Goal: Information Seeking & Learning: Learn about a topic

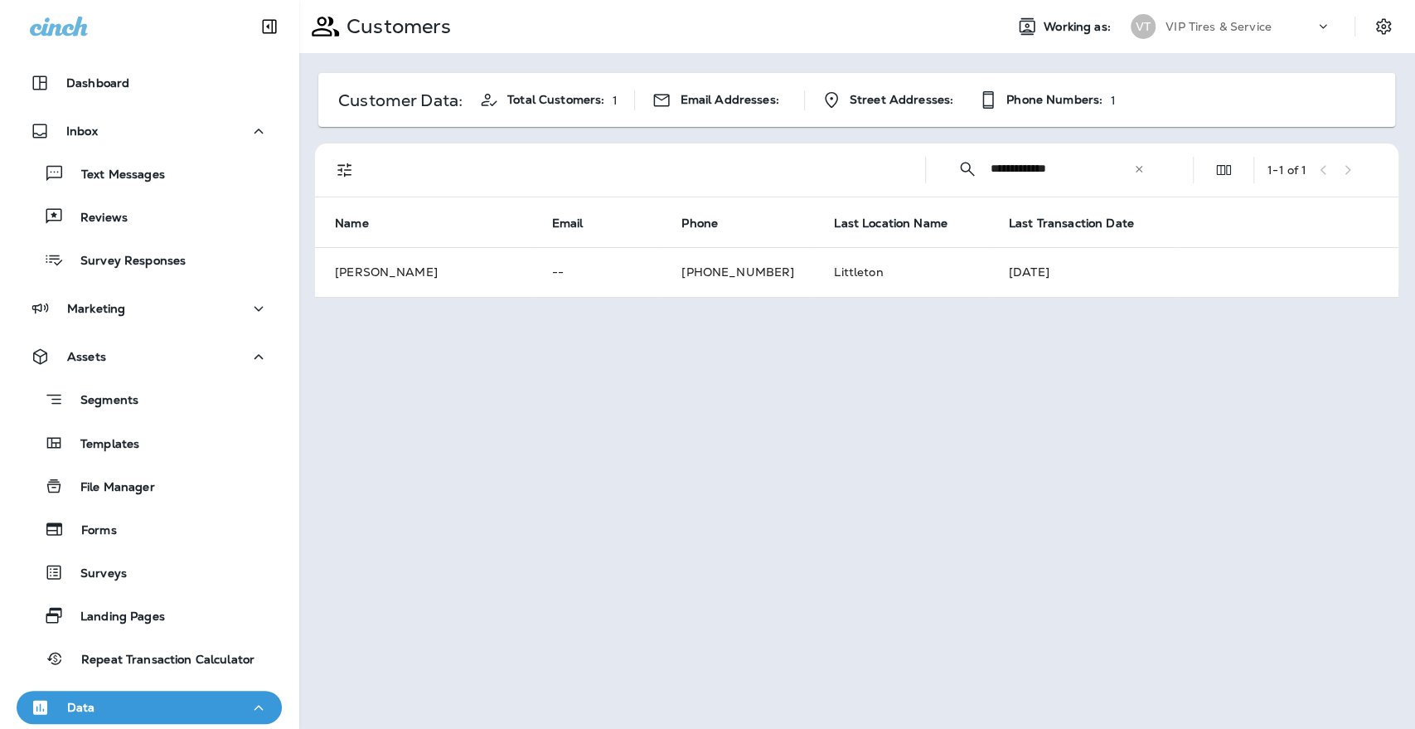
scroll to position [170, 0]
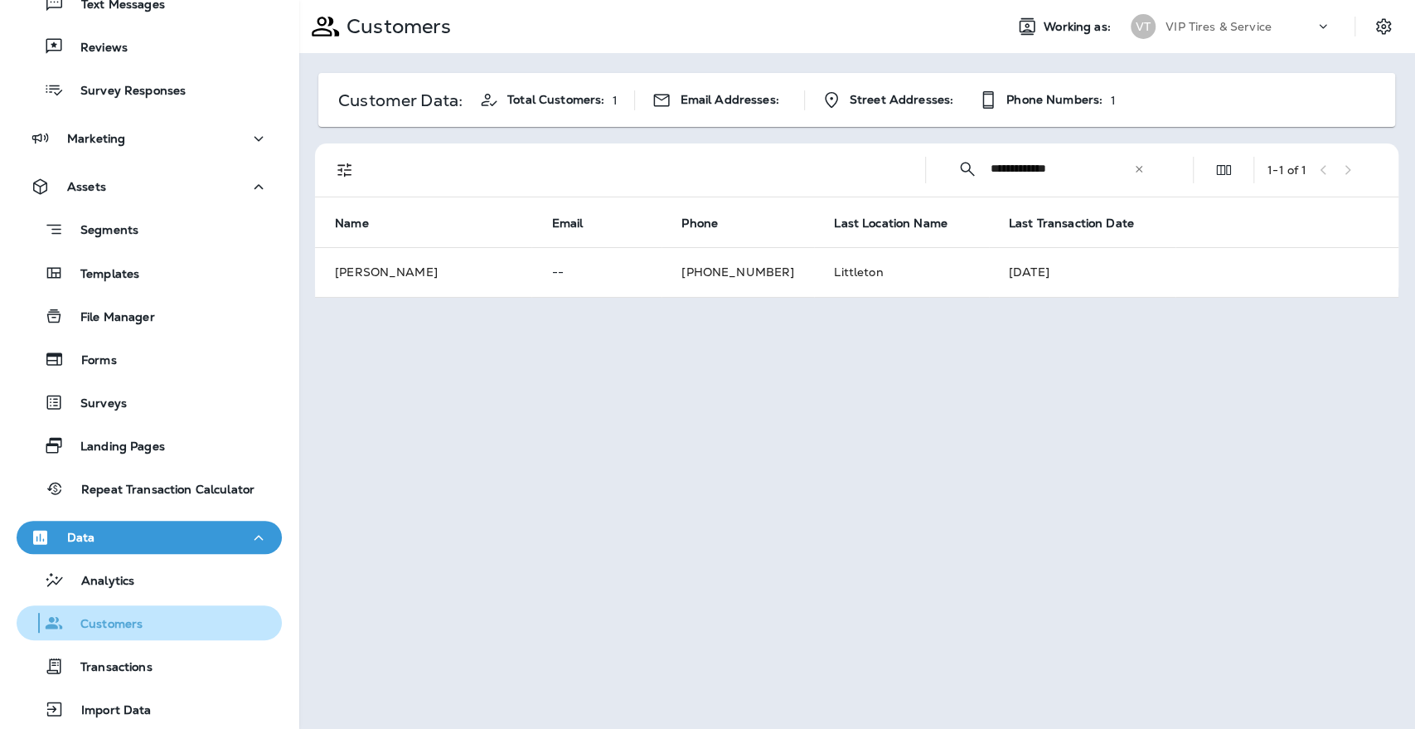
click at [113, 637] on button "Customers" at bounding box center [149, 622] width 265 height 35
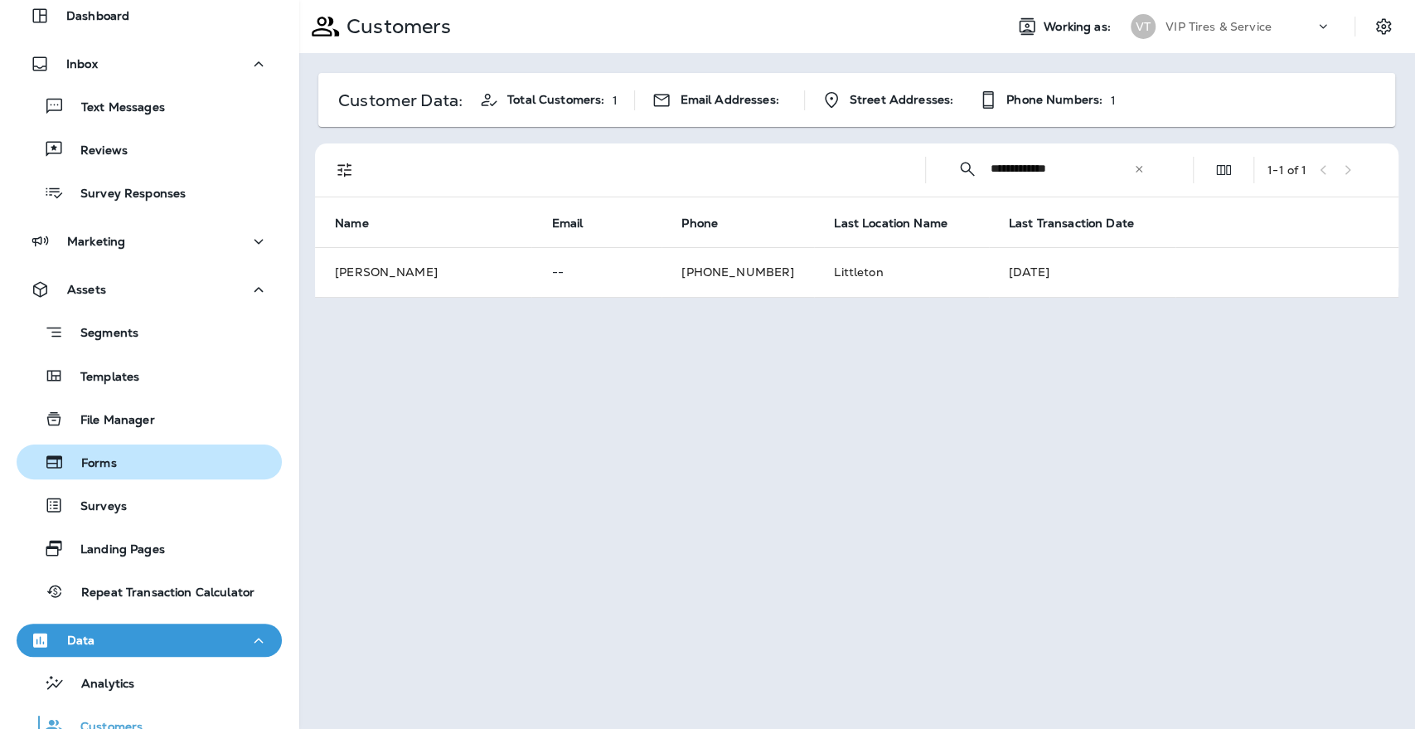
scroll to position [0, 0]
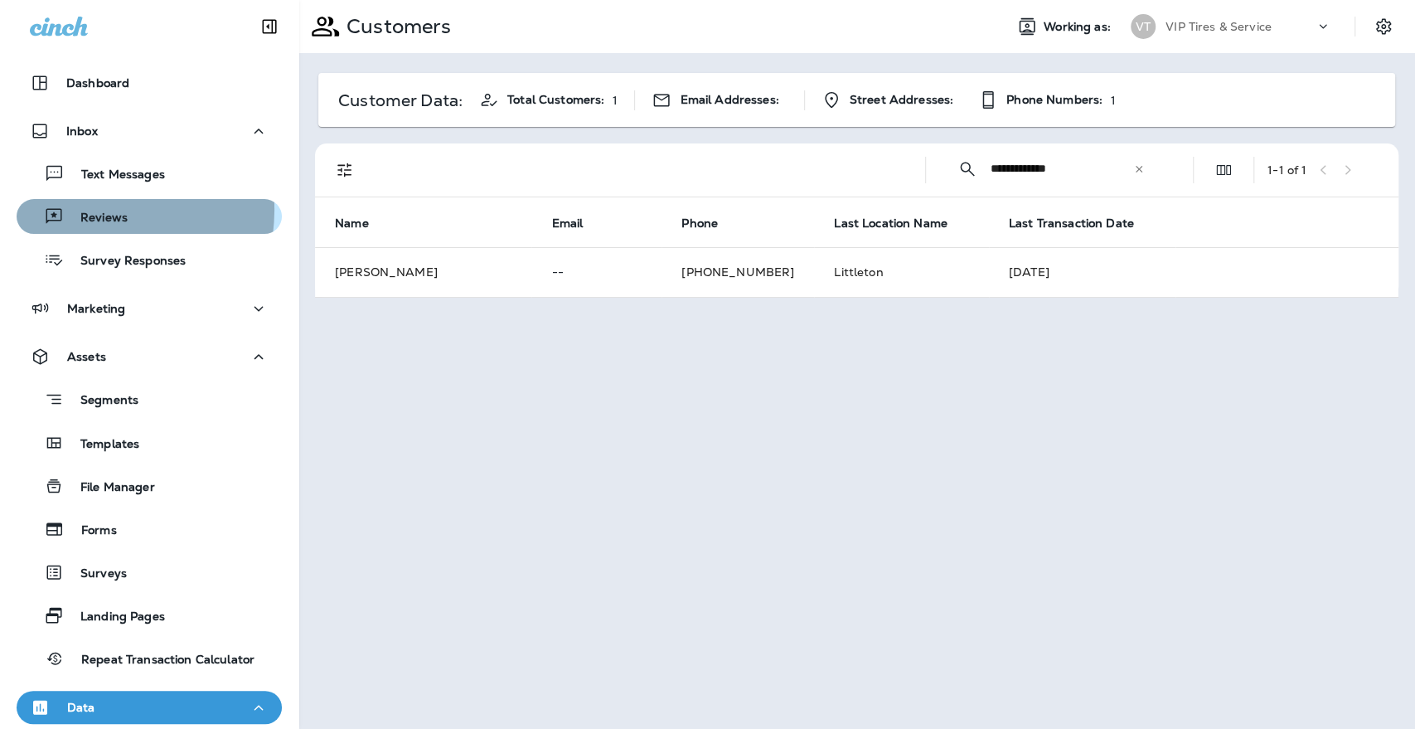
click at [70, 209] on div "Reviews" at bounding box center [75, 216] width 104 height 25
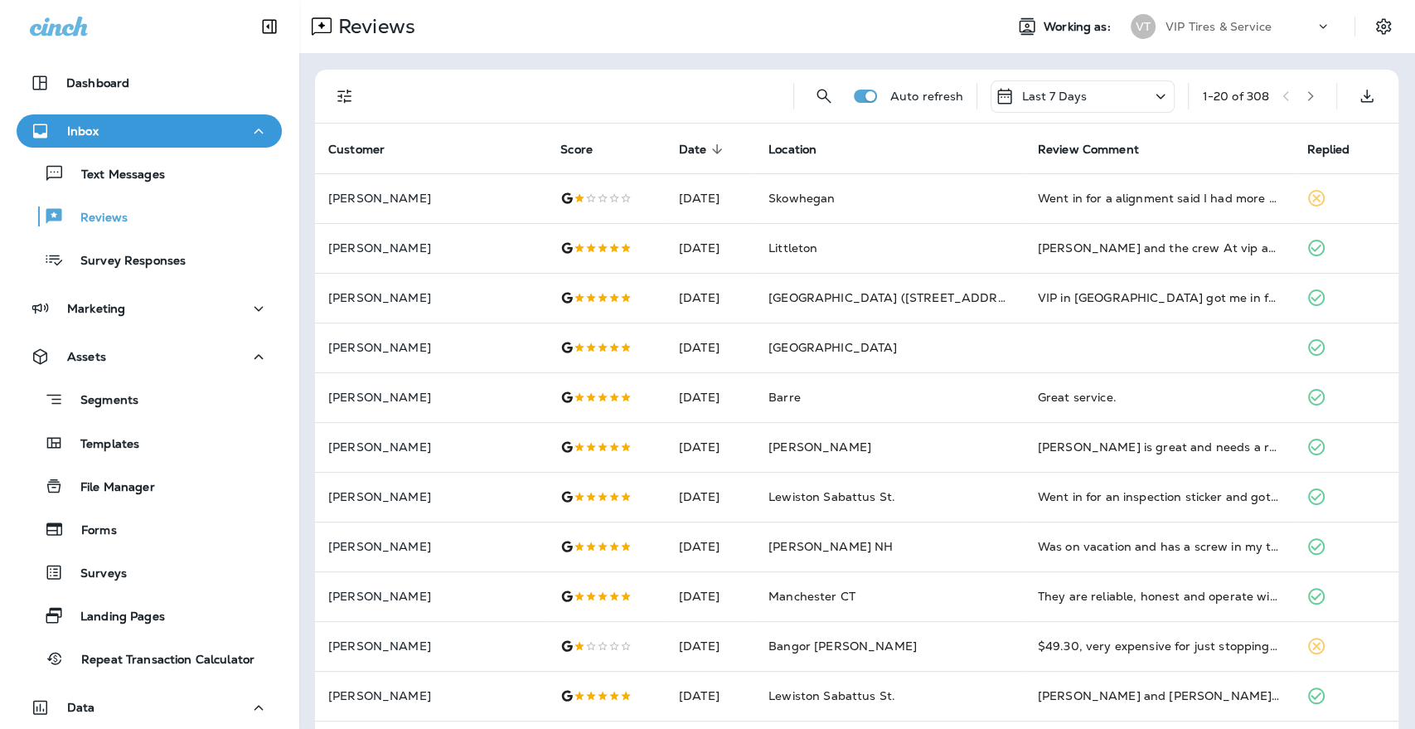
click at [326, 96] on div "Auto refresh Last 7 Days 1 - 20 of 308" at bounding box center [857, 97] width 1084 height 54
click at [344, 85] on button "Filters" at bounding box center [344, 96] width 33 height 33
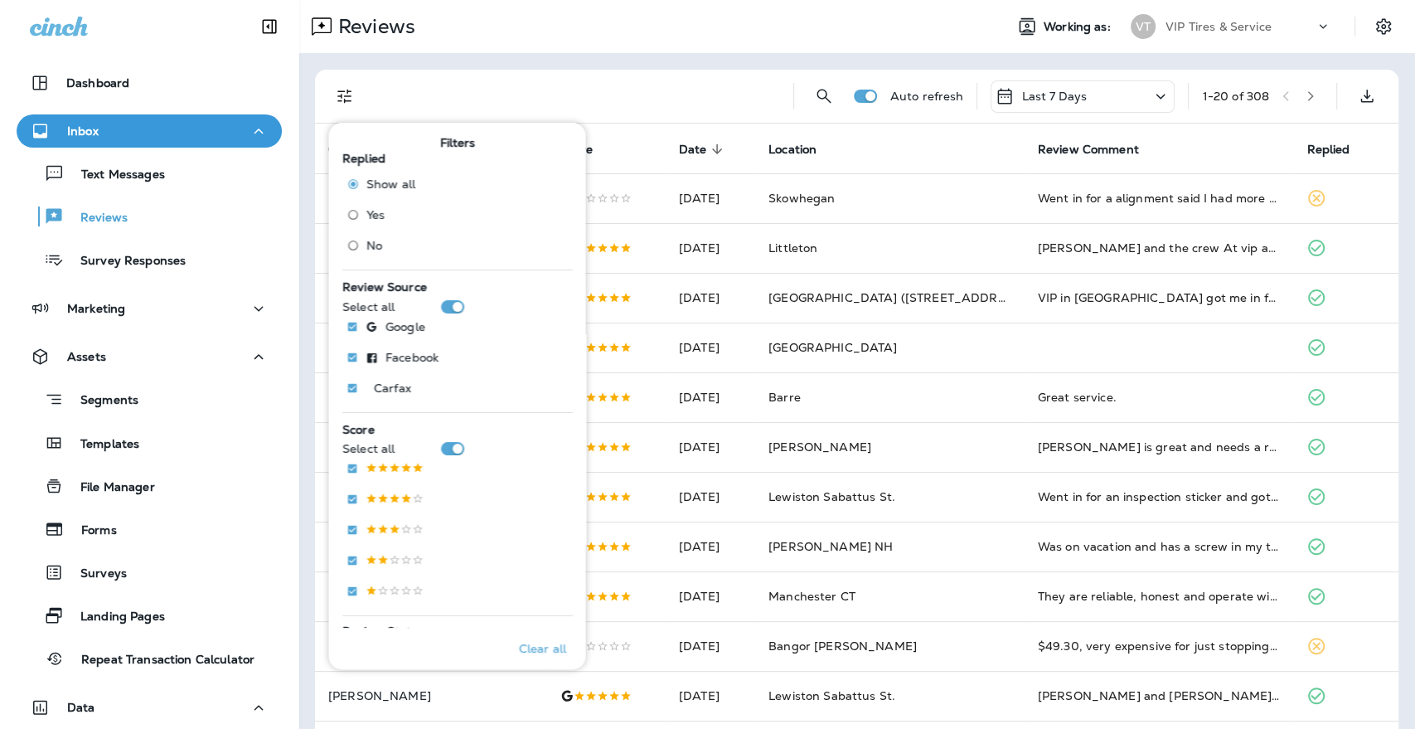
click at [379, 249] on span "No" at bounding box center [374, 245] width 16 height 13
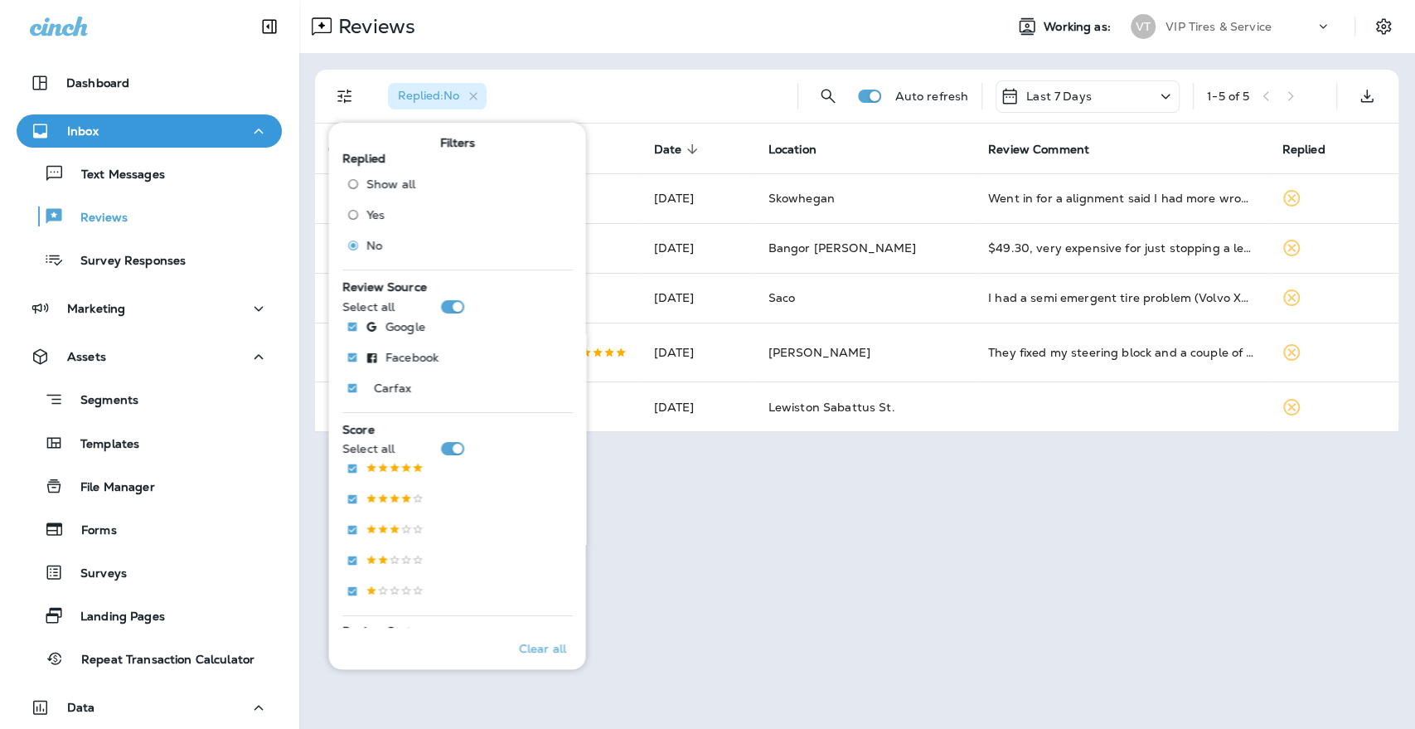
click at [624, 83] on div "Replied : No" at bounding box center [580, 96] width 410 height 53
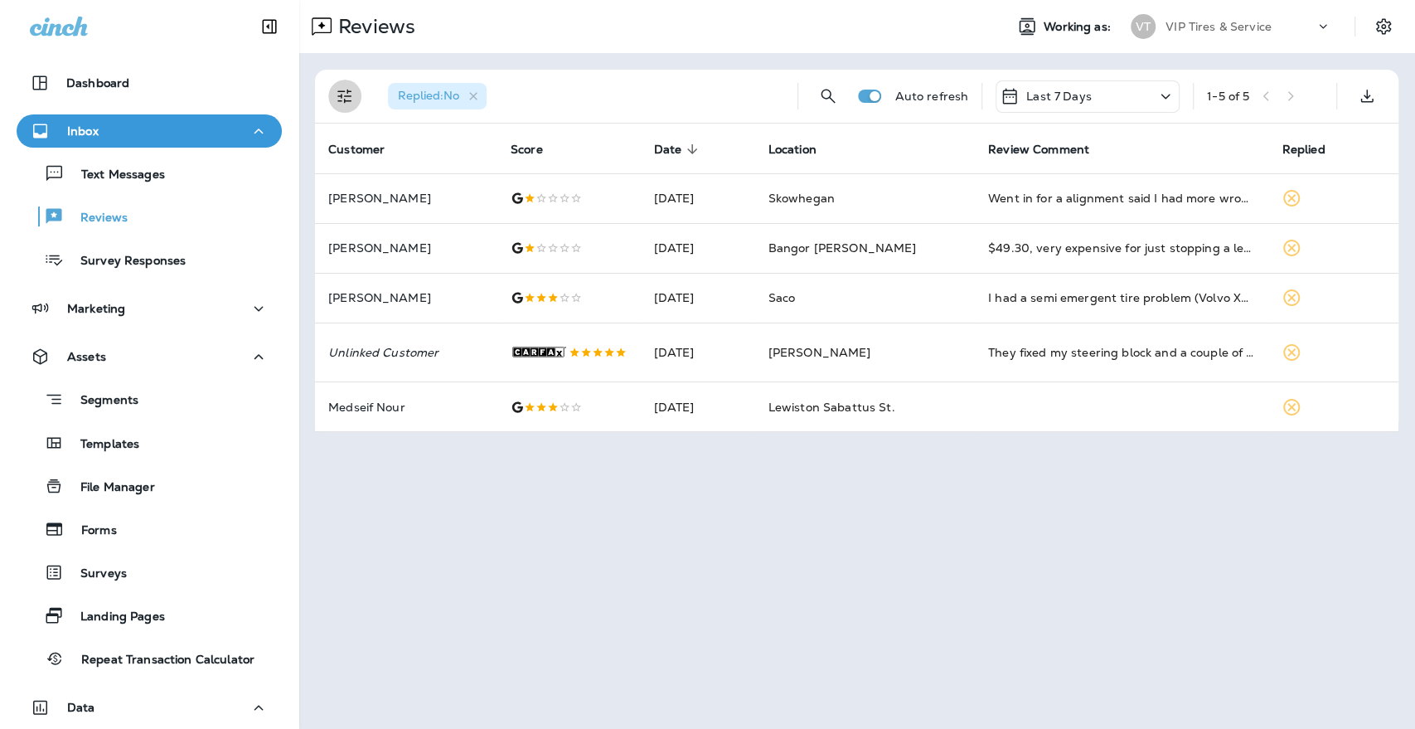
click at [347, 95] on icon "Filters" at bounding box center [344, 97] width 14 height 14
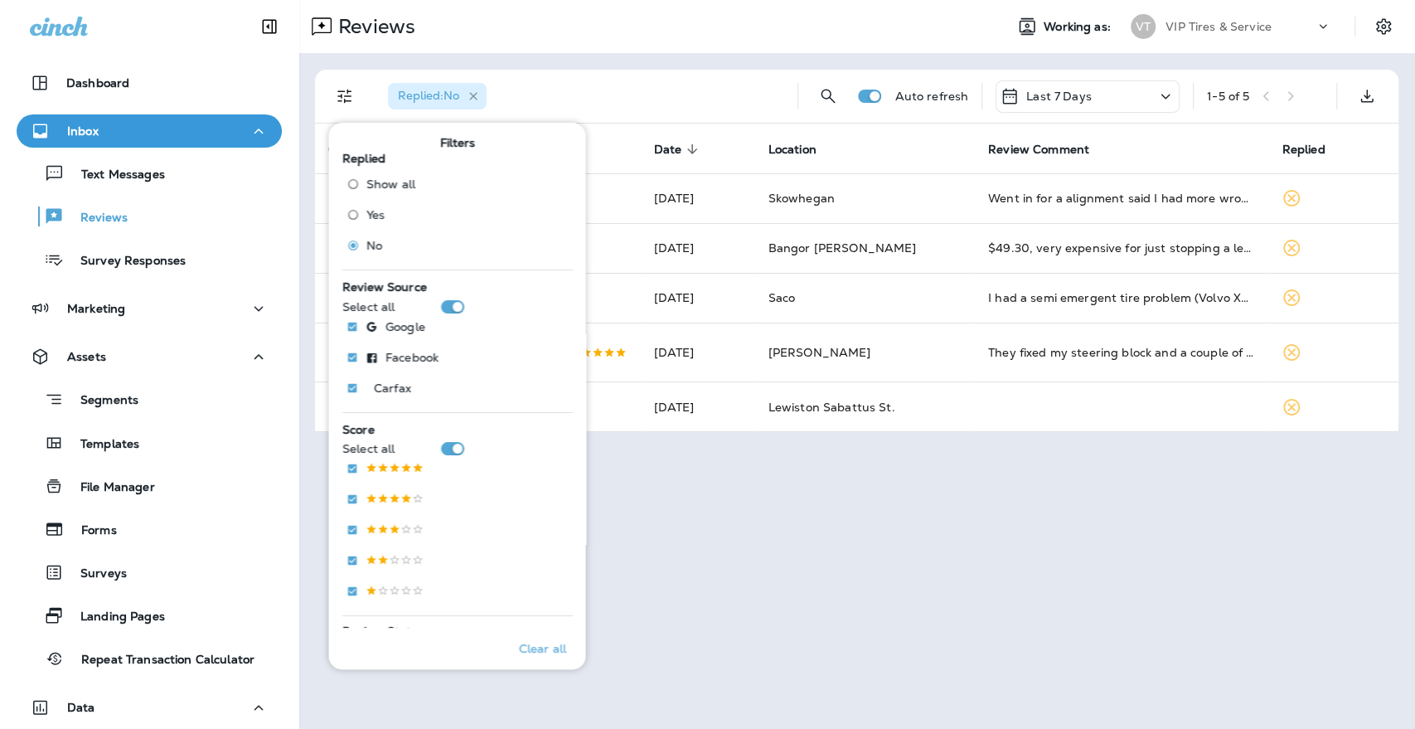
click at [471, 95] on icon "button" at bounding box center [474, 97] width 14 height 14
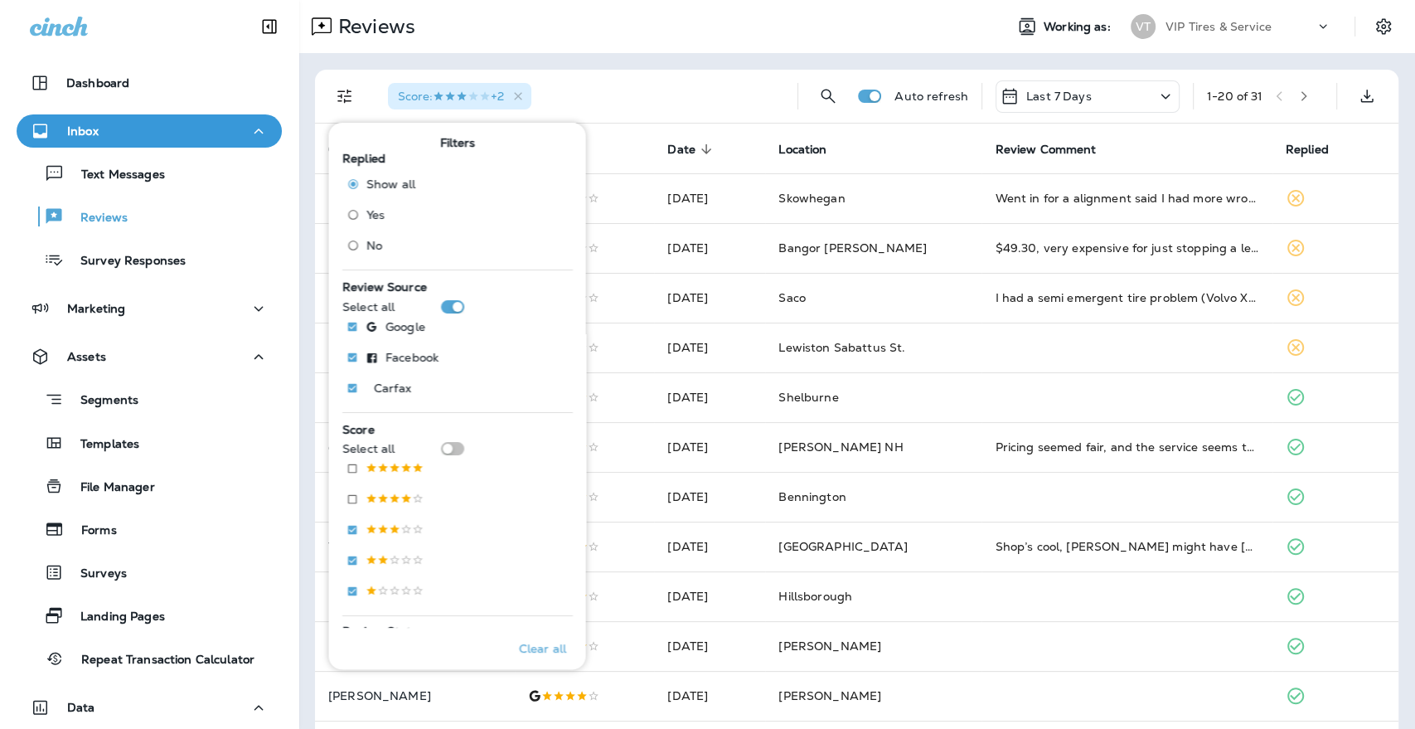
click at [588, 65] on div "Score : +2 Auto refresh Last 7 Days 1 - 20 of 31 Customer Score Date sorted des…" at bounding box center [856, 619] width 1117 height 1133
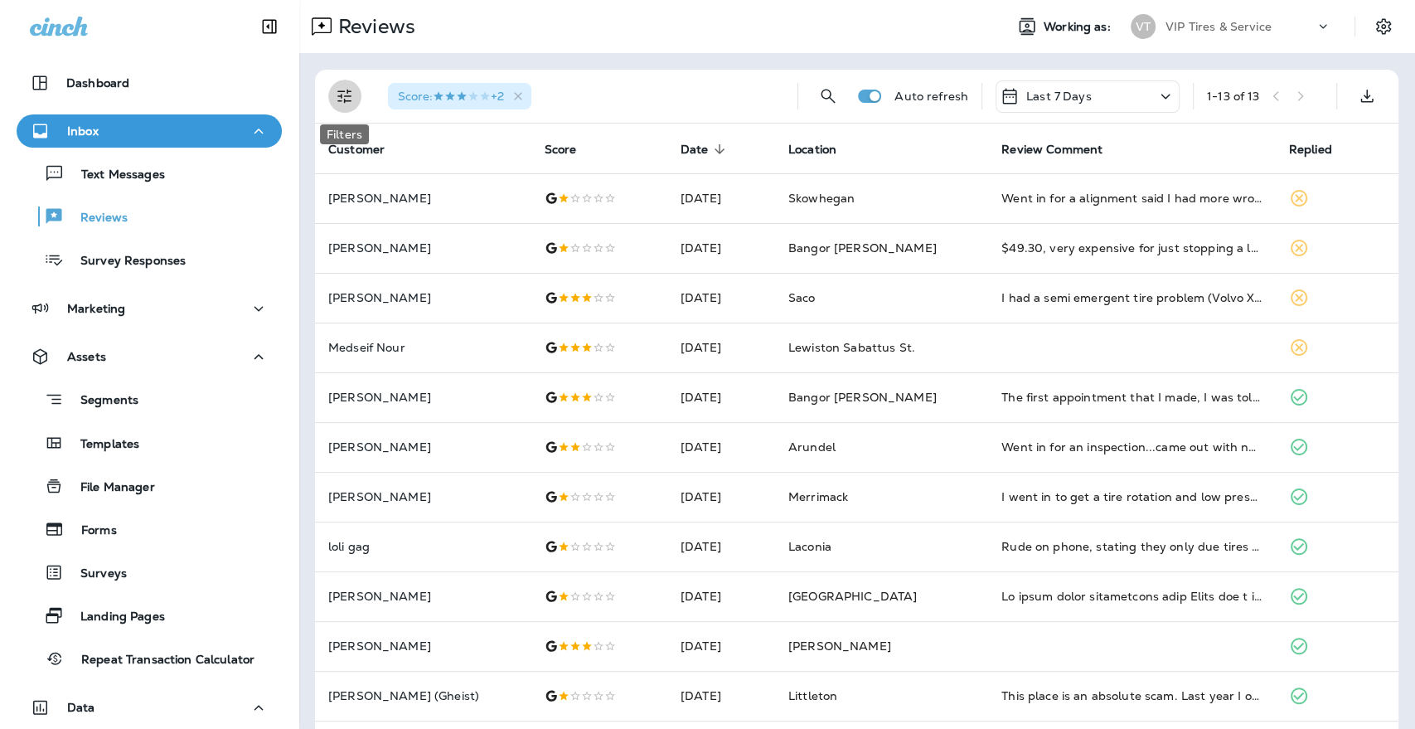
click at [344, 95] on icon "Filters" at bounding box center [345, 96] width 20 height 20
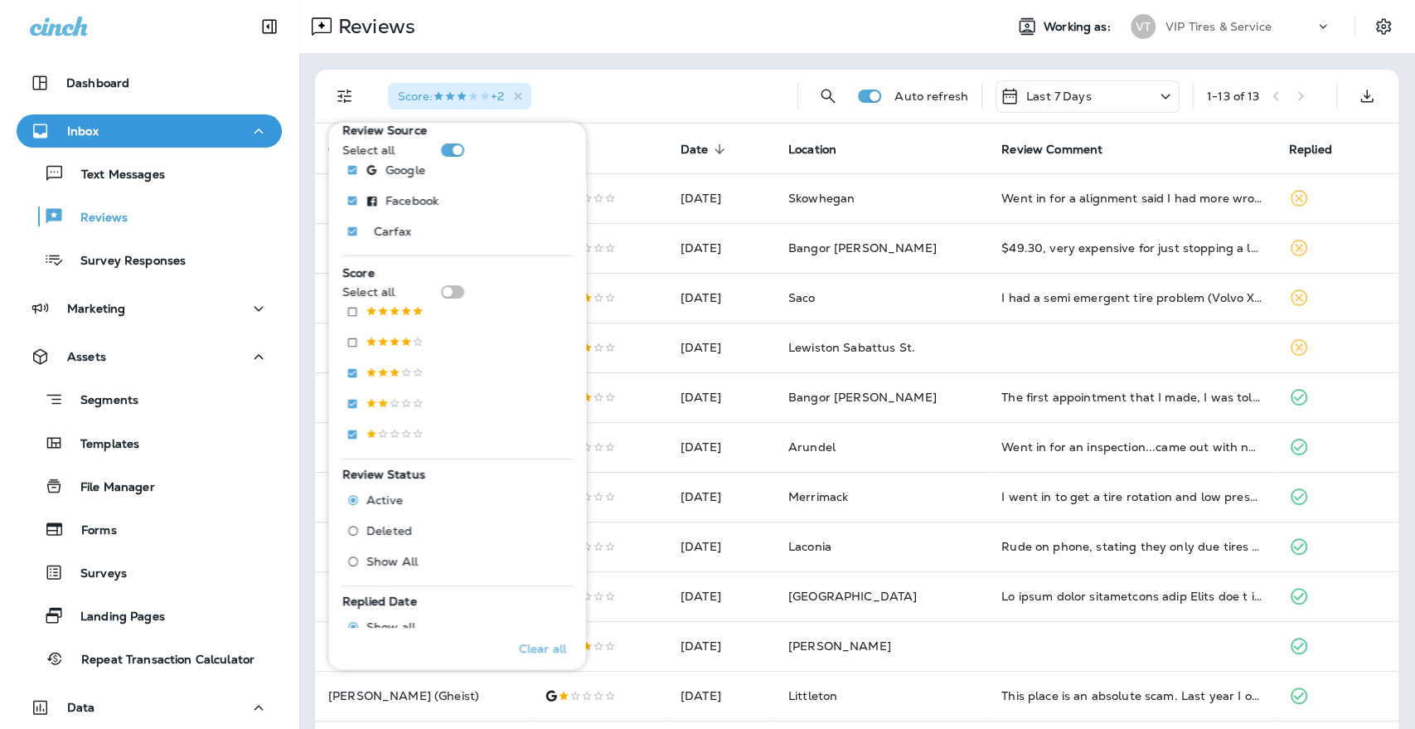
scroll to position [146, 0]
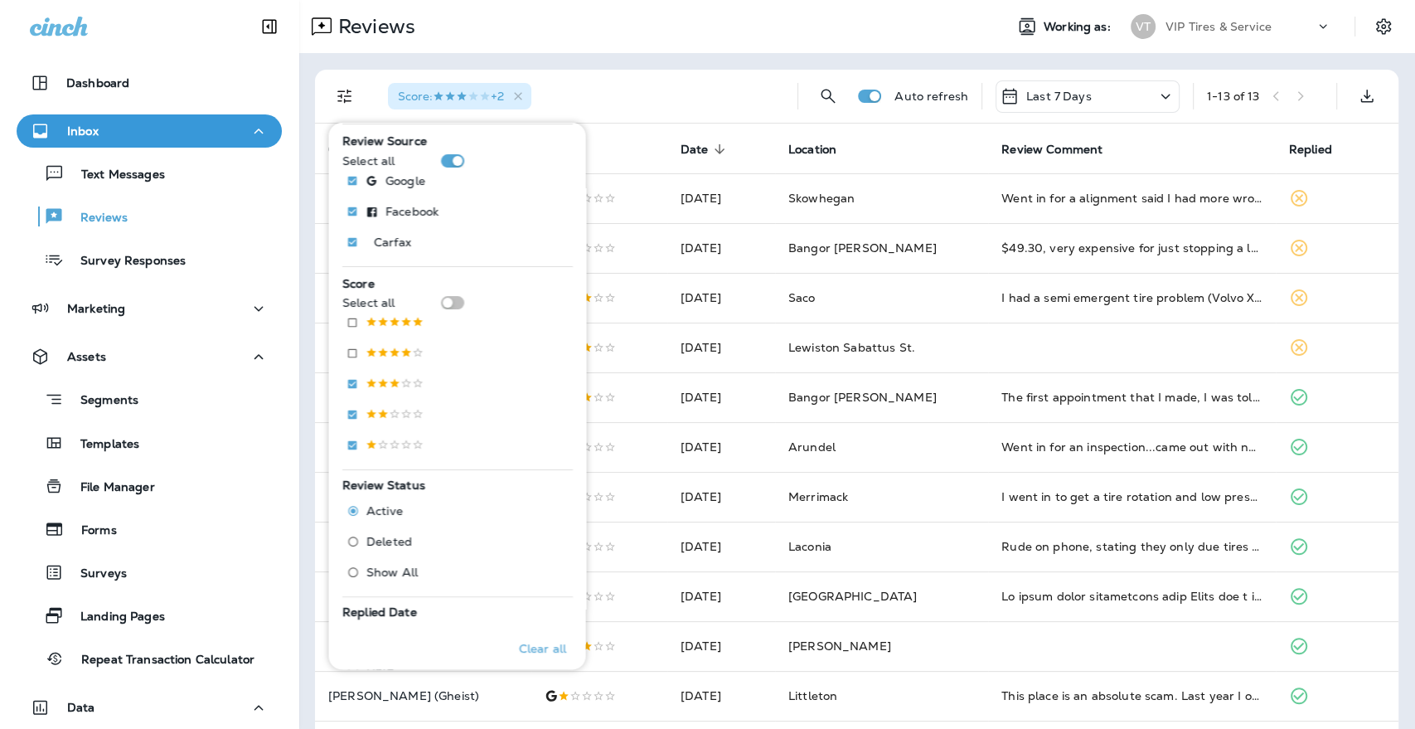
click at [380, 536] on span "Deleted" at bounding box center [389, 541] width 46 height 13
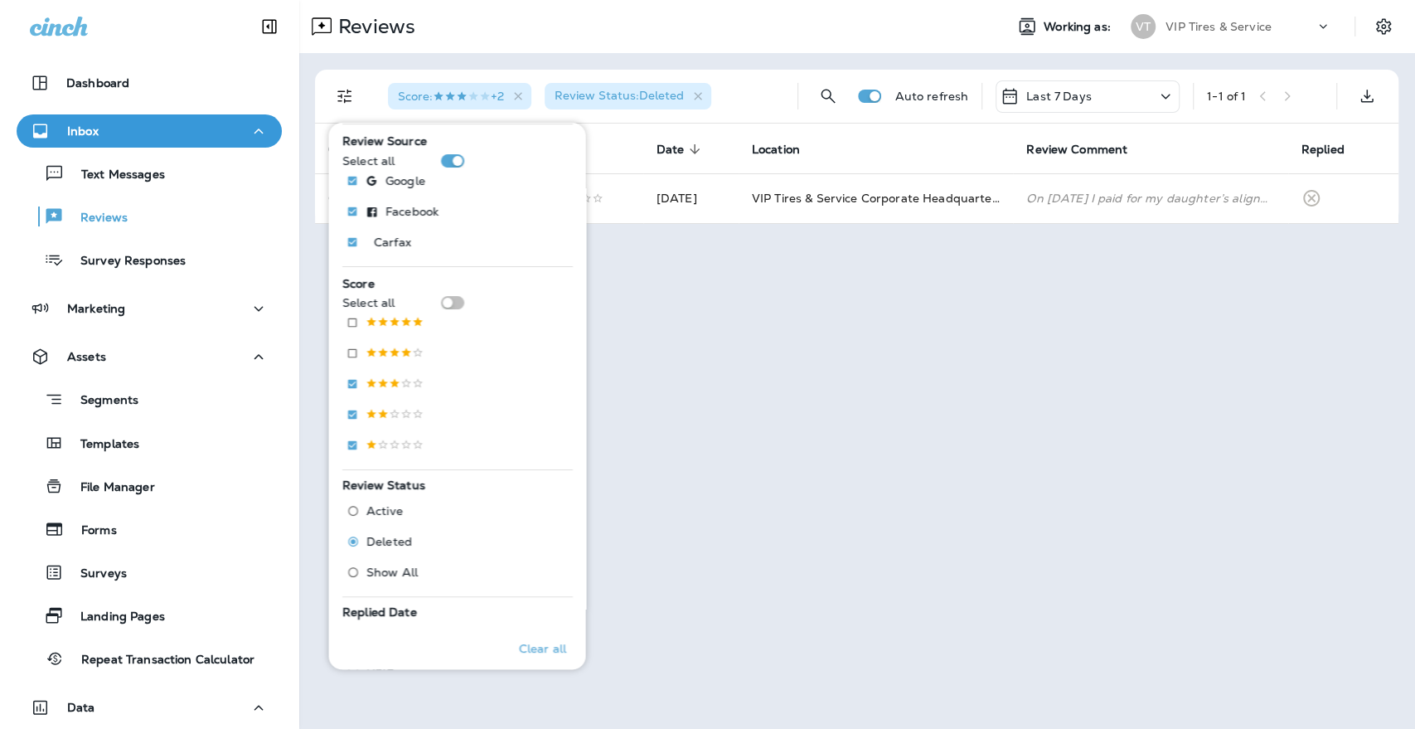
click at [780, 33] on div "Reviews" at bounding box center [644, 26] width 692 height 33
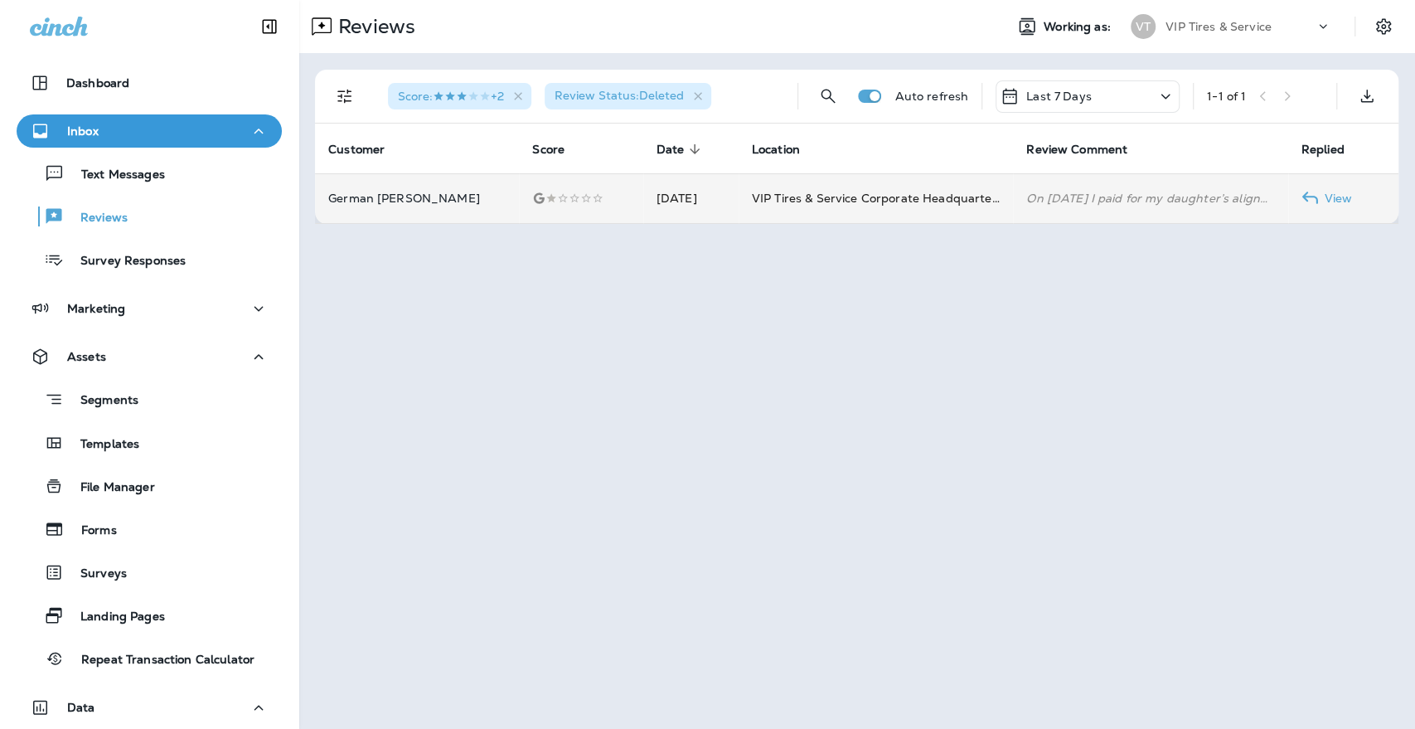
click at [376, 201] on p "German [PERSON_NAME]" at bounding box center [416, 198] width 177 height 13
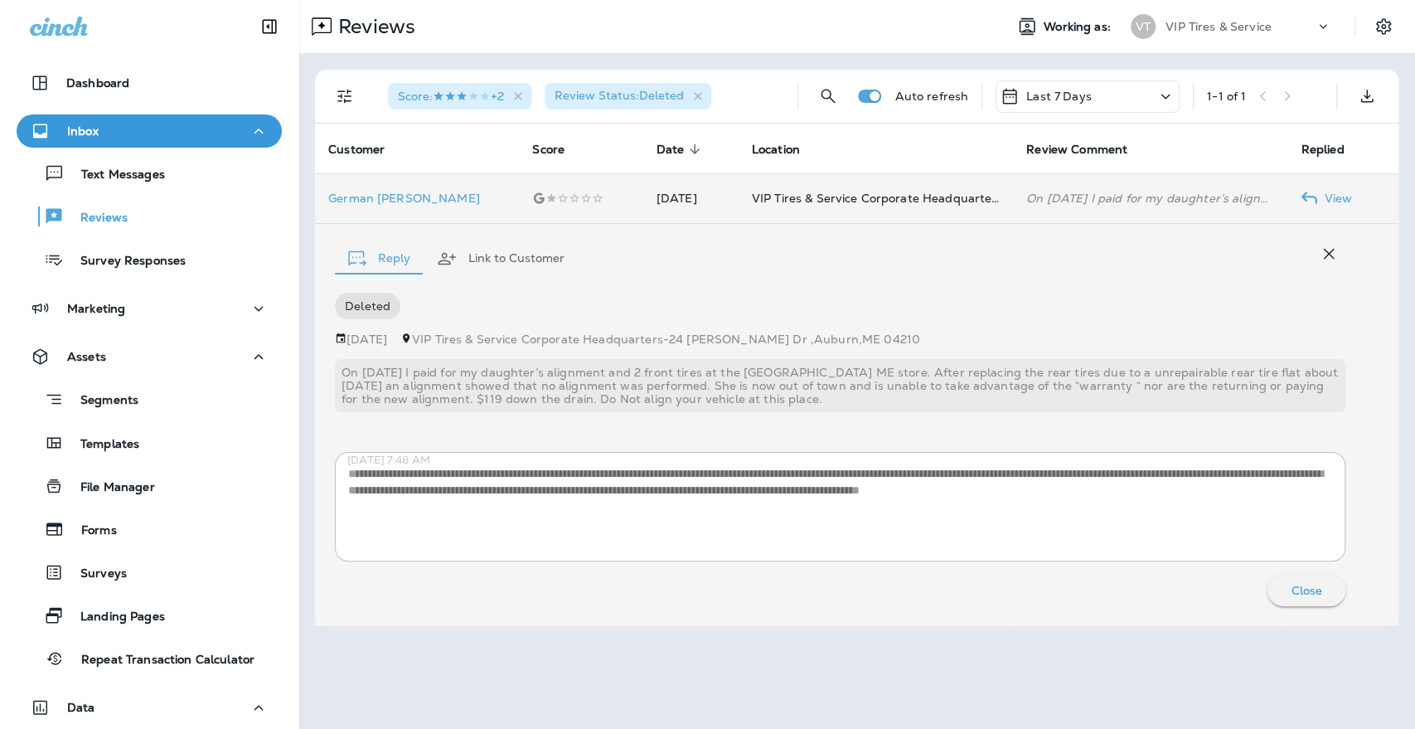
click at [369, 188] on td "German [PERSON_NAME]" at bounding box center [417, 198] width 204 height 50
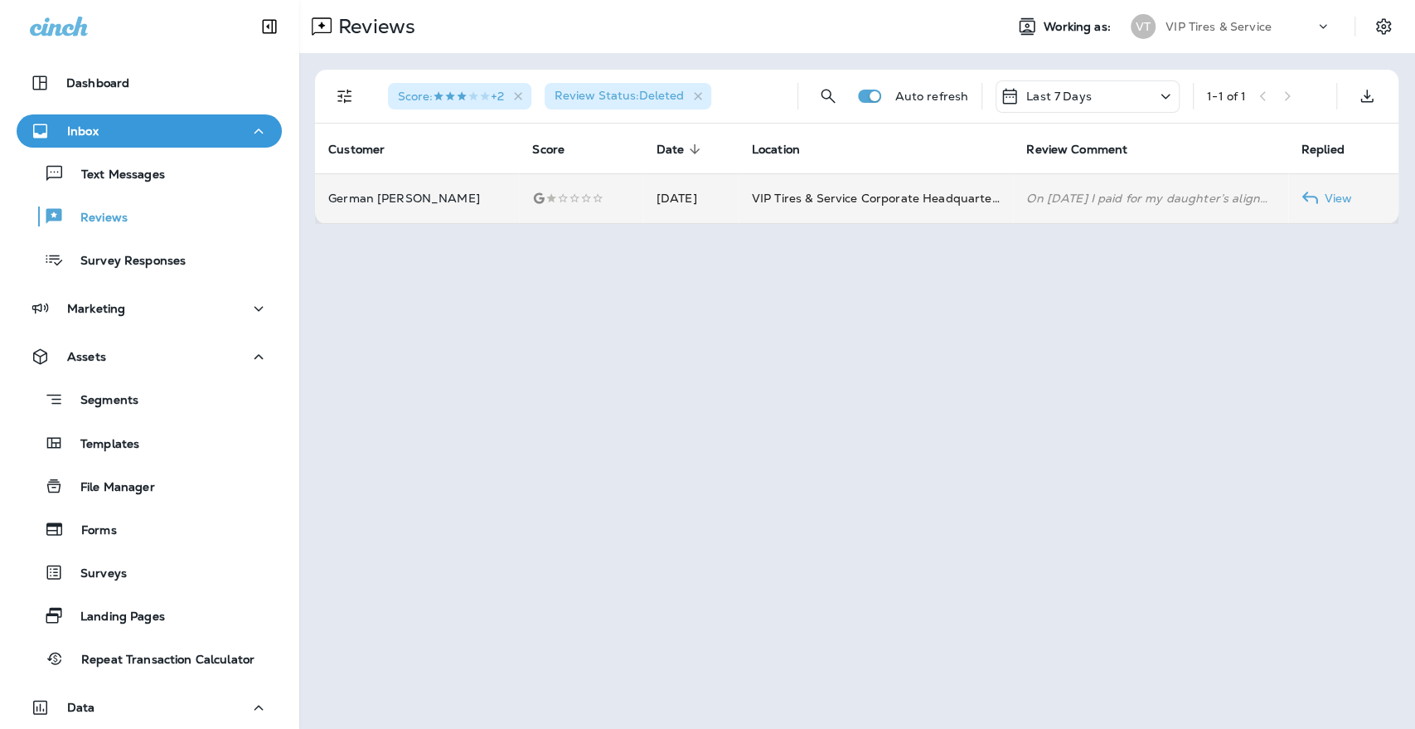
click at [370, 199] on p "German [PERSON_NAME]" at bounding box center [416, 198] width 177 height 13
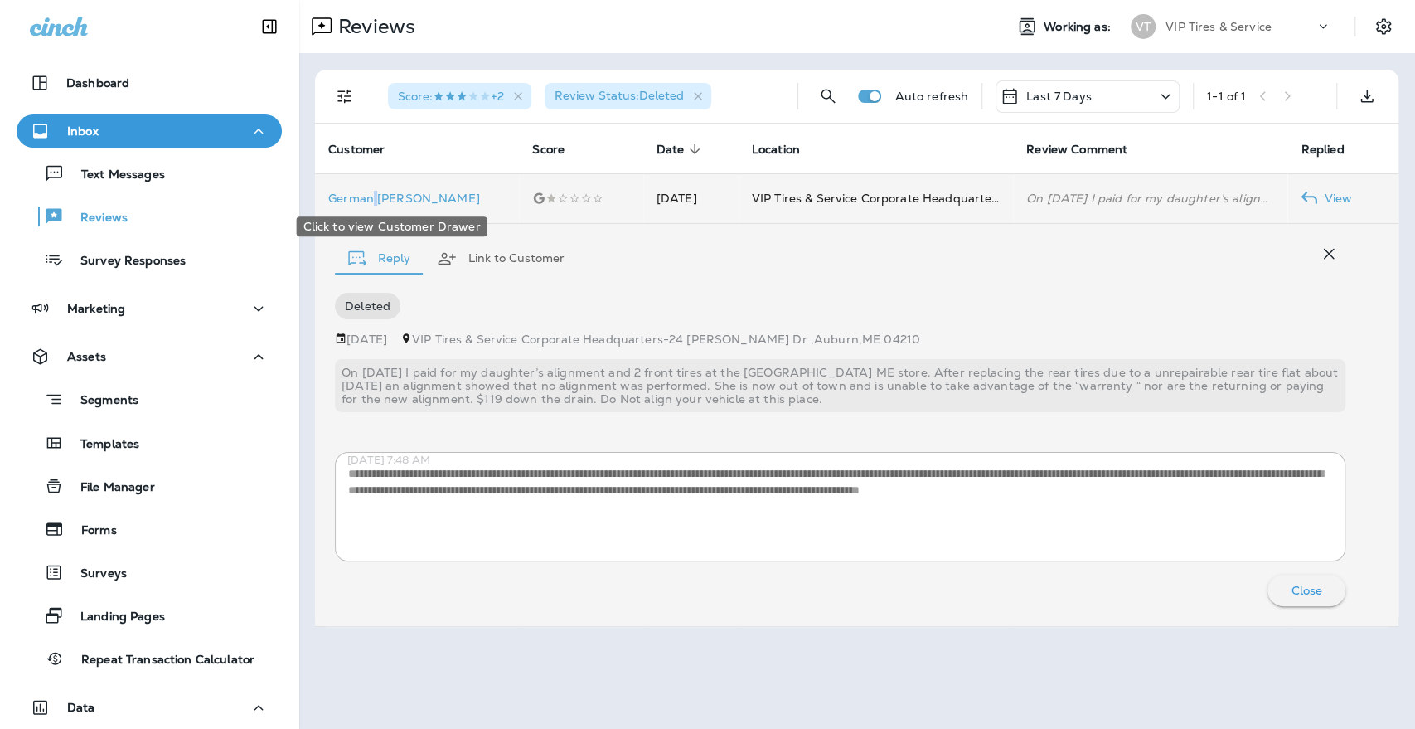
click at [370, 199] on p "German [PERSON_NAME]" at bounding box center [416, 198] width 177 height 13
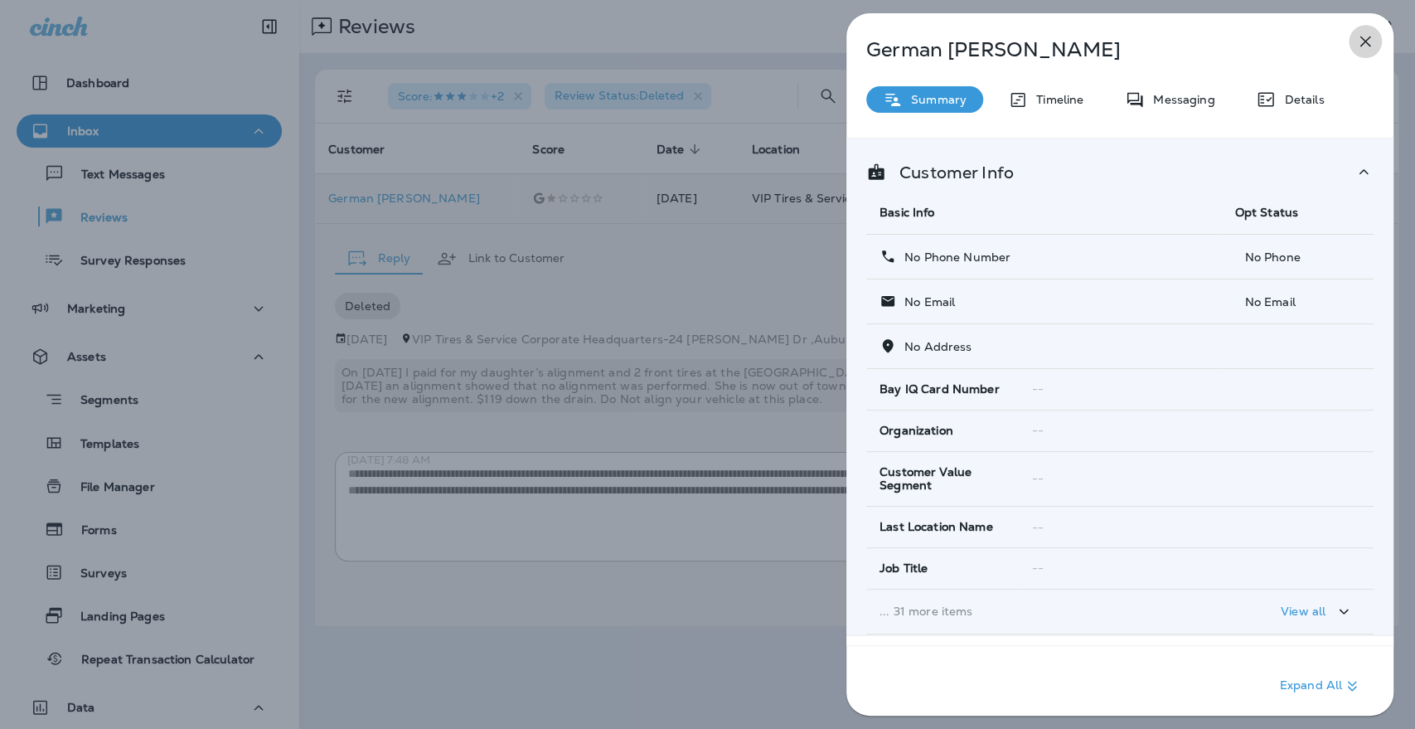
click at [1366, 31] on button "button" at bounding box center [1365, 41] width 33 height 33
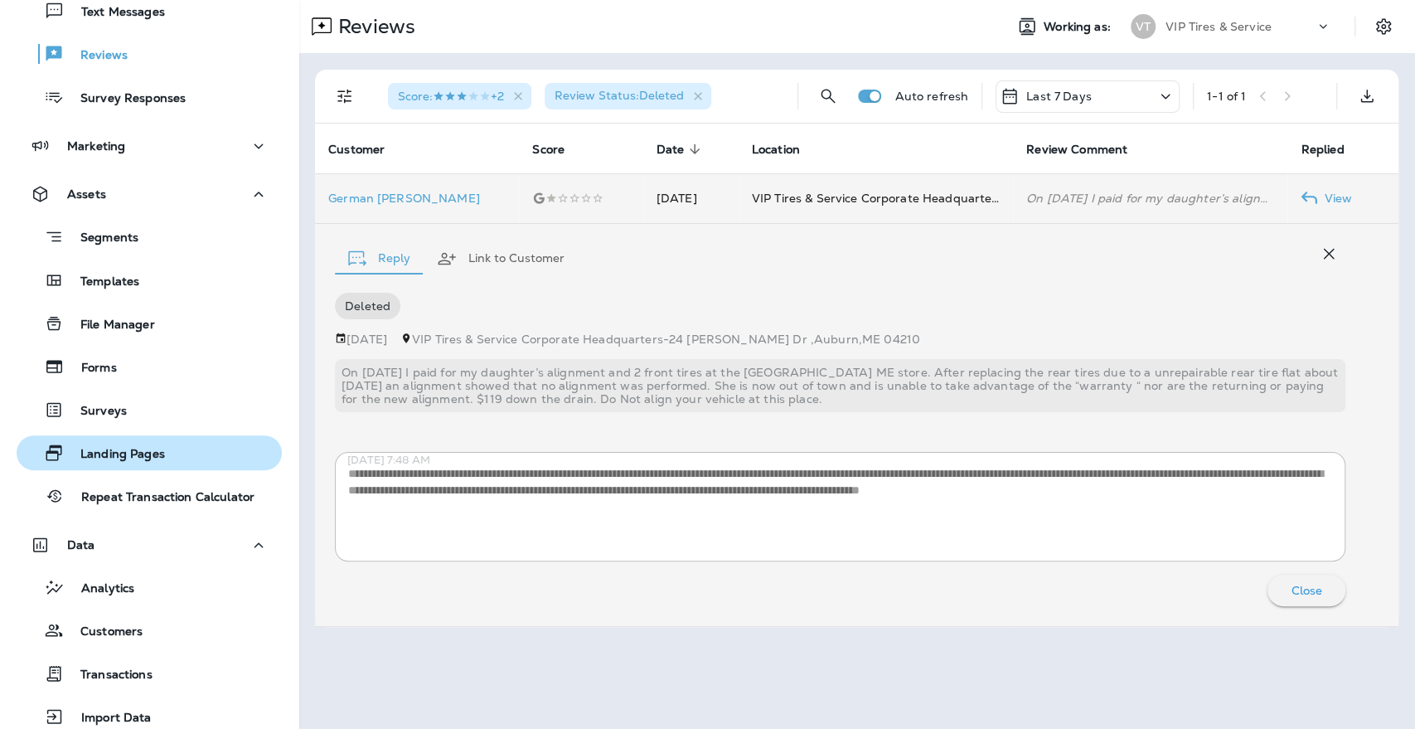
scroll to position [281, 0]
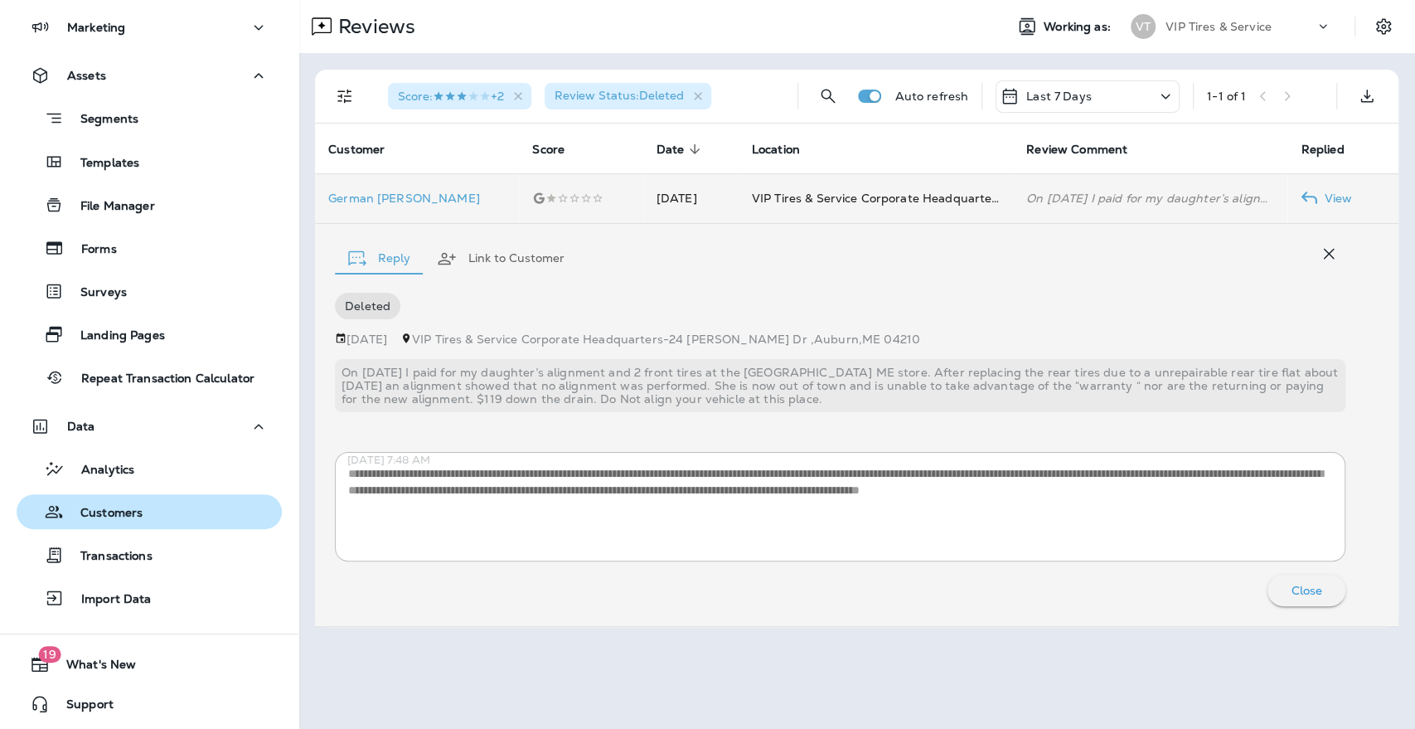
click at [119, 515] on p "Customers" at bounding box center [103, 514] width 79 height 16
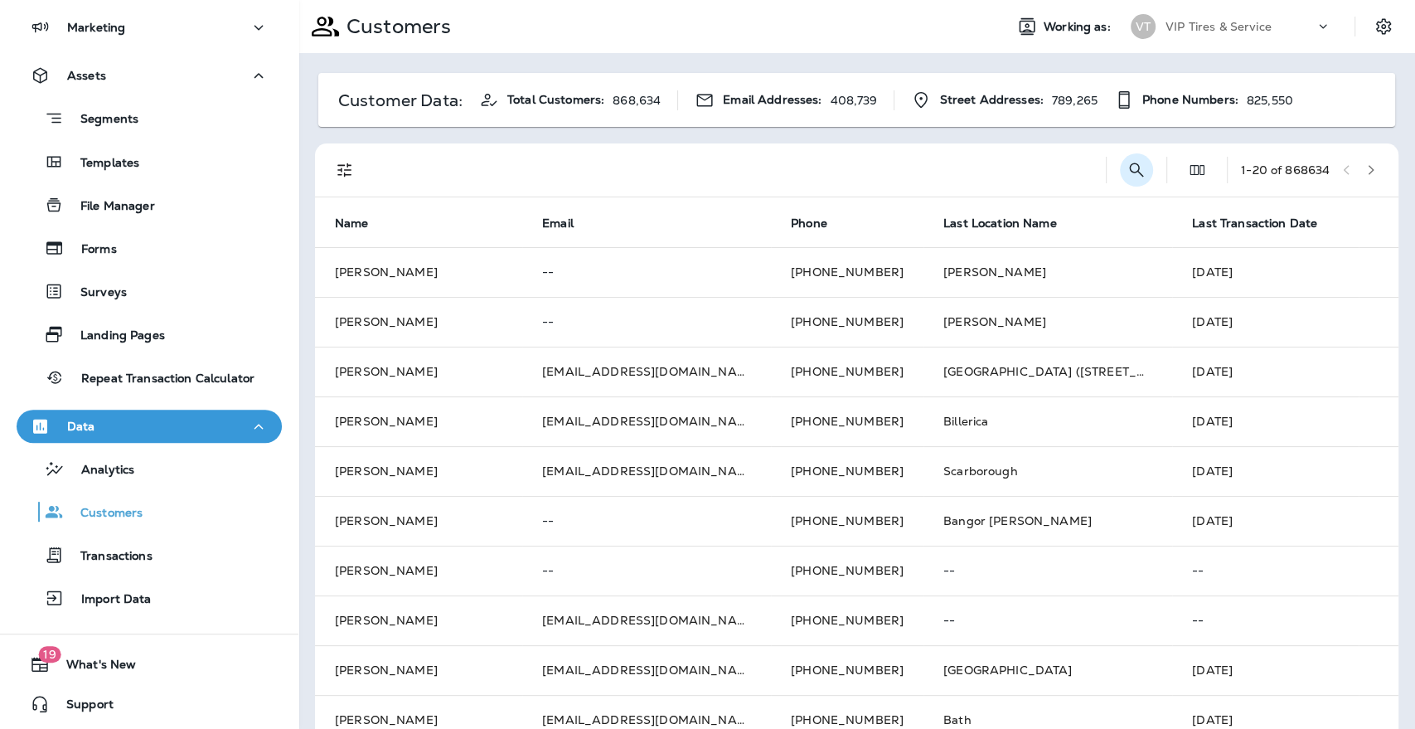
click at [1129, 174] on icon "Search Customers" at bounding box center [1136, 170] width 14 height 14
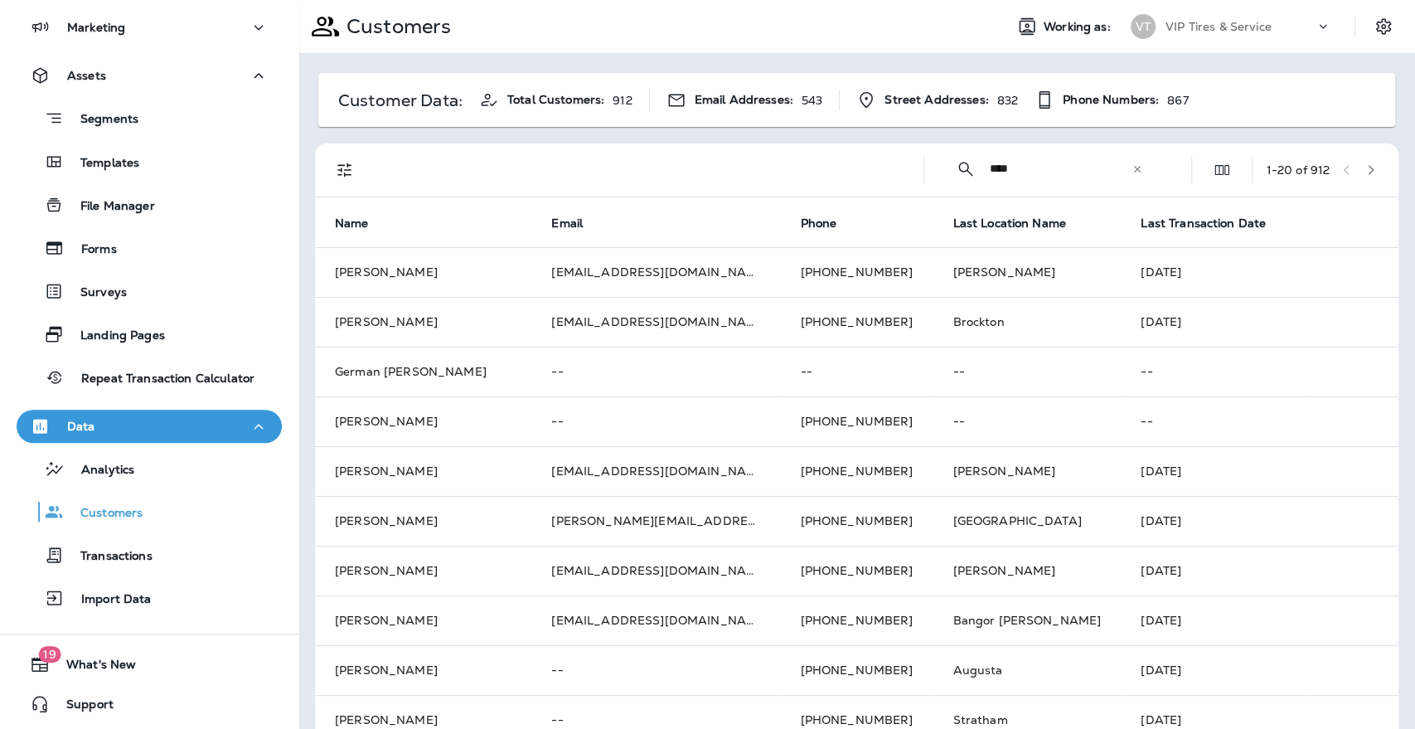
click at [968, 165] on div "​ **** ​ ​" at bounding box center [1050, 169] width 224 height 44
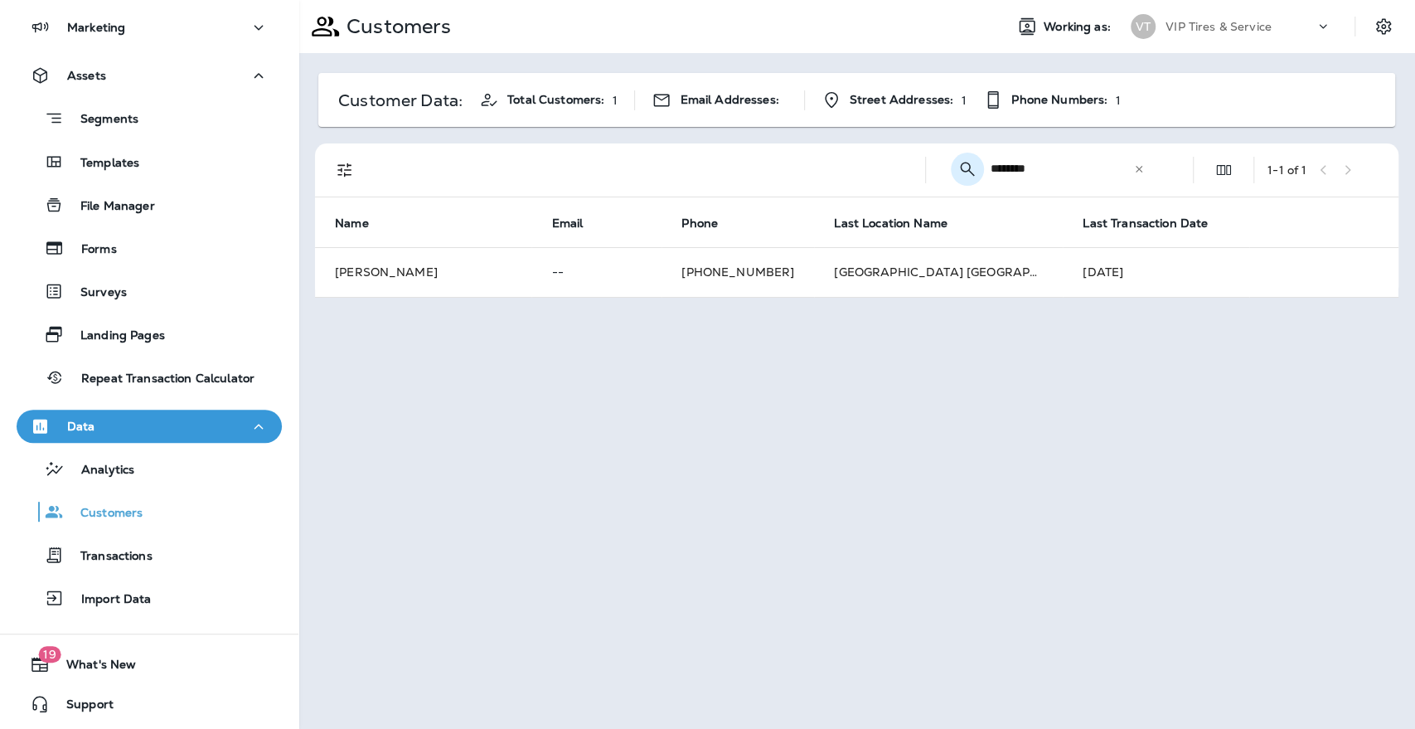
drag, startPoint x: 1009, startPoint y: 166, endPoint x: 968, endPoint y: 171, distance: 40.9
click at [968, 171] on div "​ ******** ​ ​" at bounding box center [1051, 169] width 224 height 44
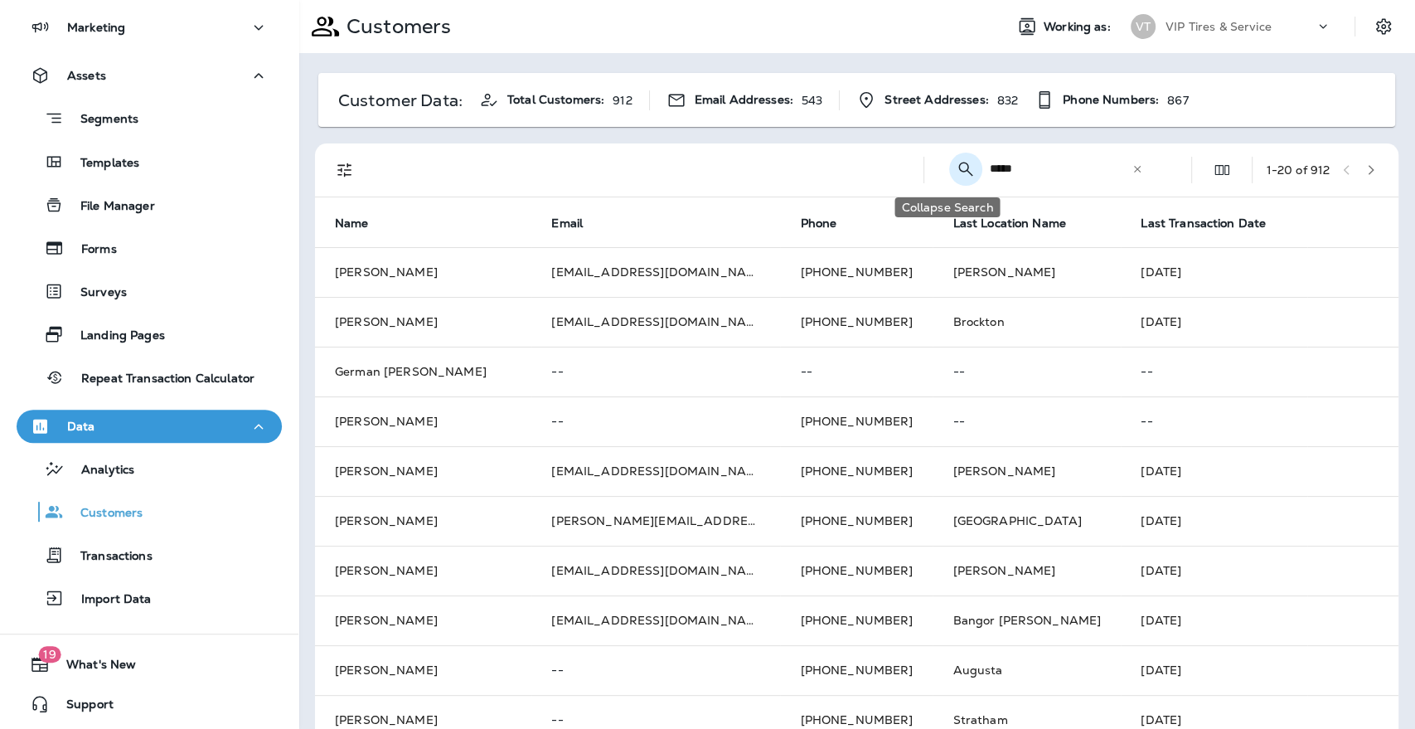
drag, startPoint x: 975, startPoint y: 167, endPoint x: 954, endPoint y: 167, distance: 20.7
click at [954, 167] on div "​ **** ​ ​" at bounding box center [1050, 169] width 224 height 44
type input "****"
click at [331, 172] on button "Filters" at bounding box center [344, 169] width 33 height 33
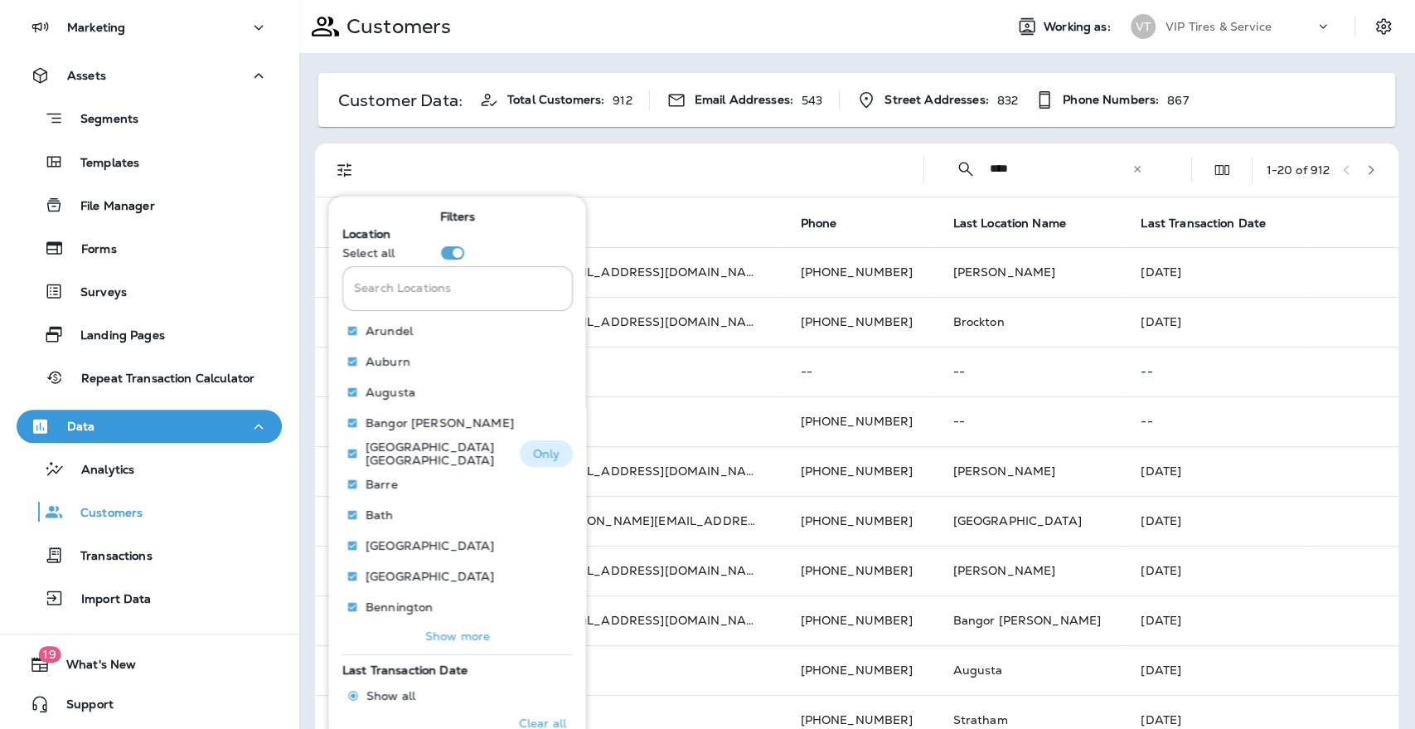
scroll to position [99, 0]
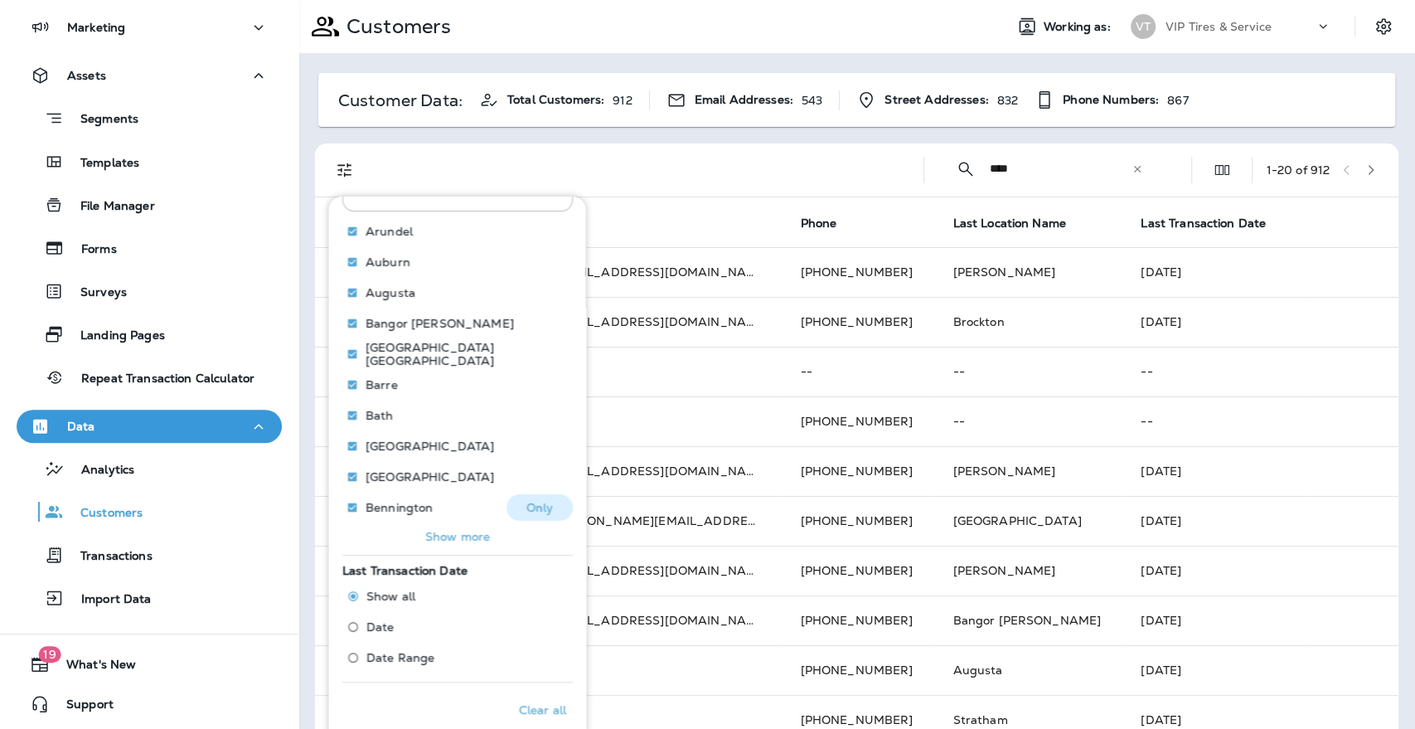
click at [464, 533] on p "Show more" at bounding box center [457, 535] width 65 height 13
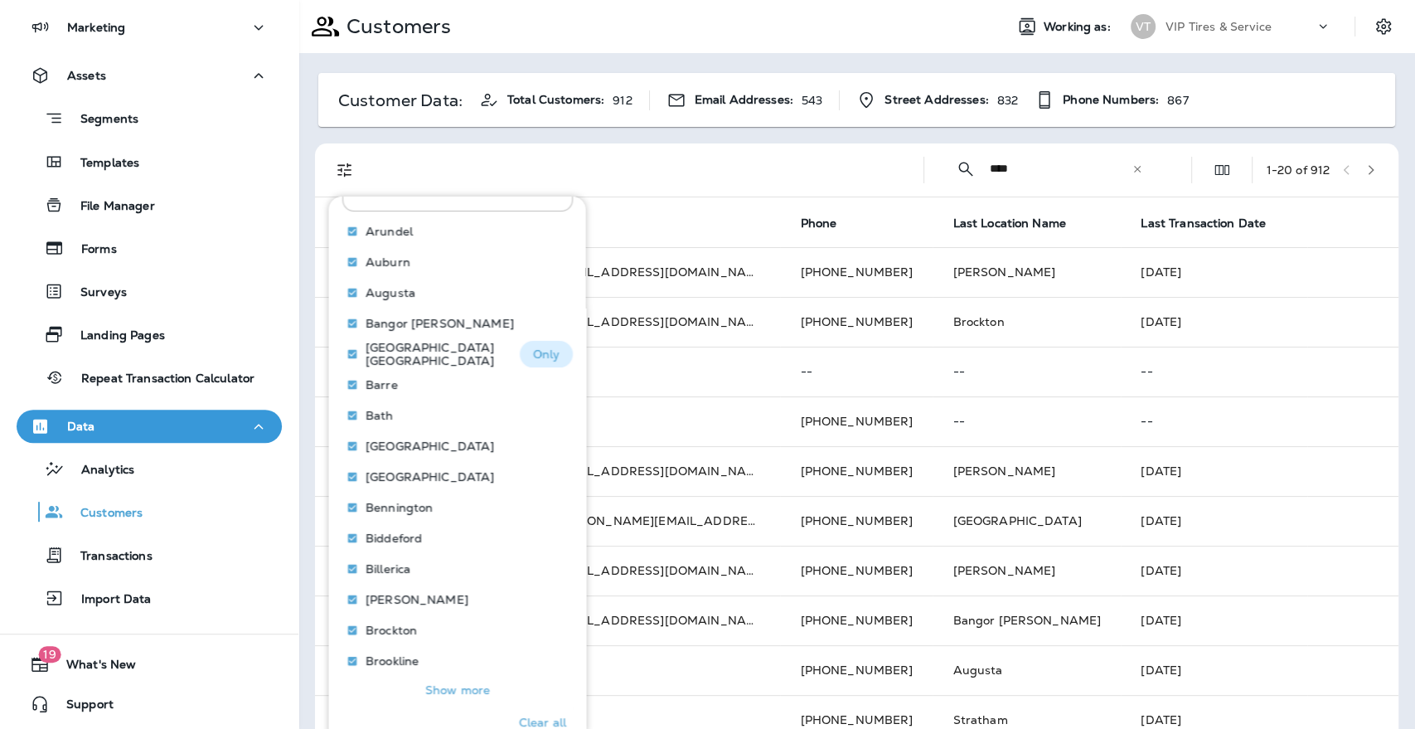
scroll to position [0, 0]
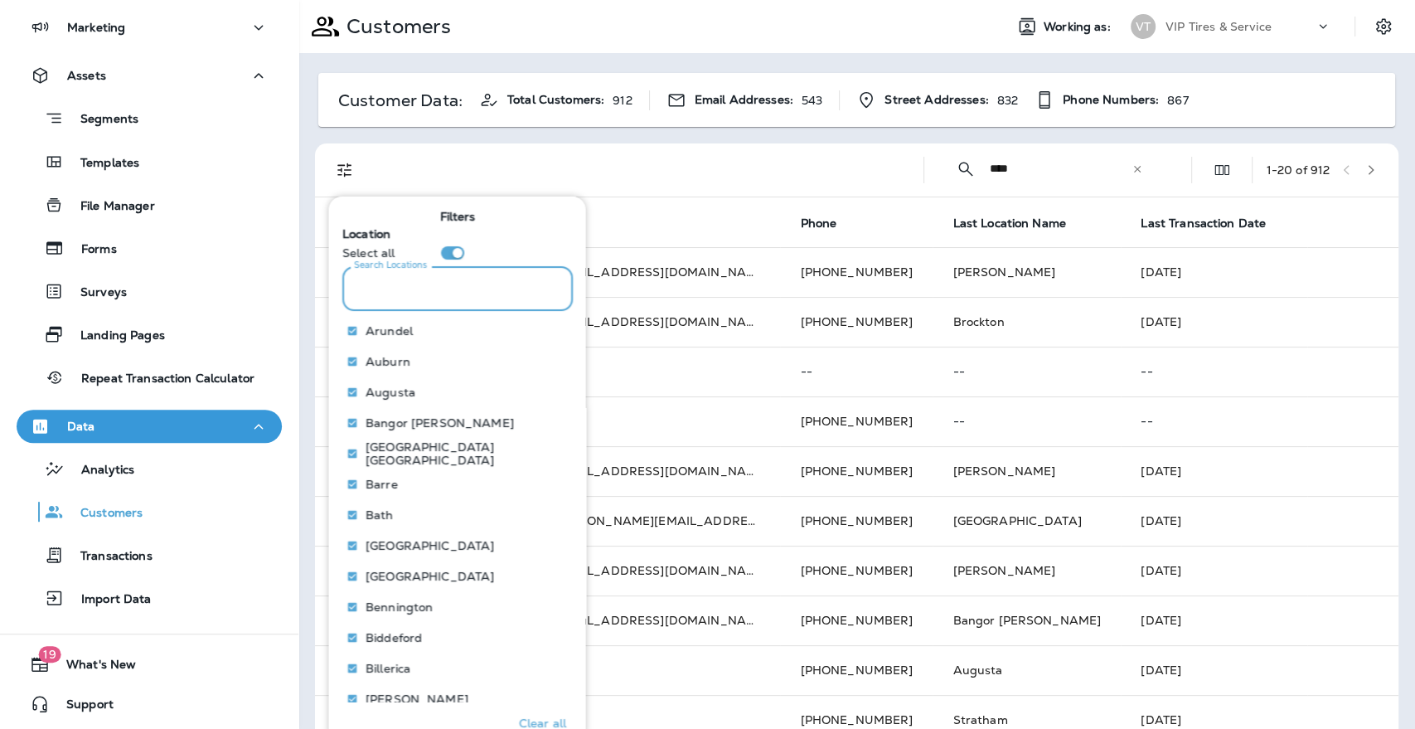
click at [410, 297] on input "Search Locations" at bounding box center [457, 288] width 230 height 44
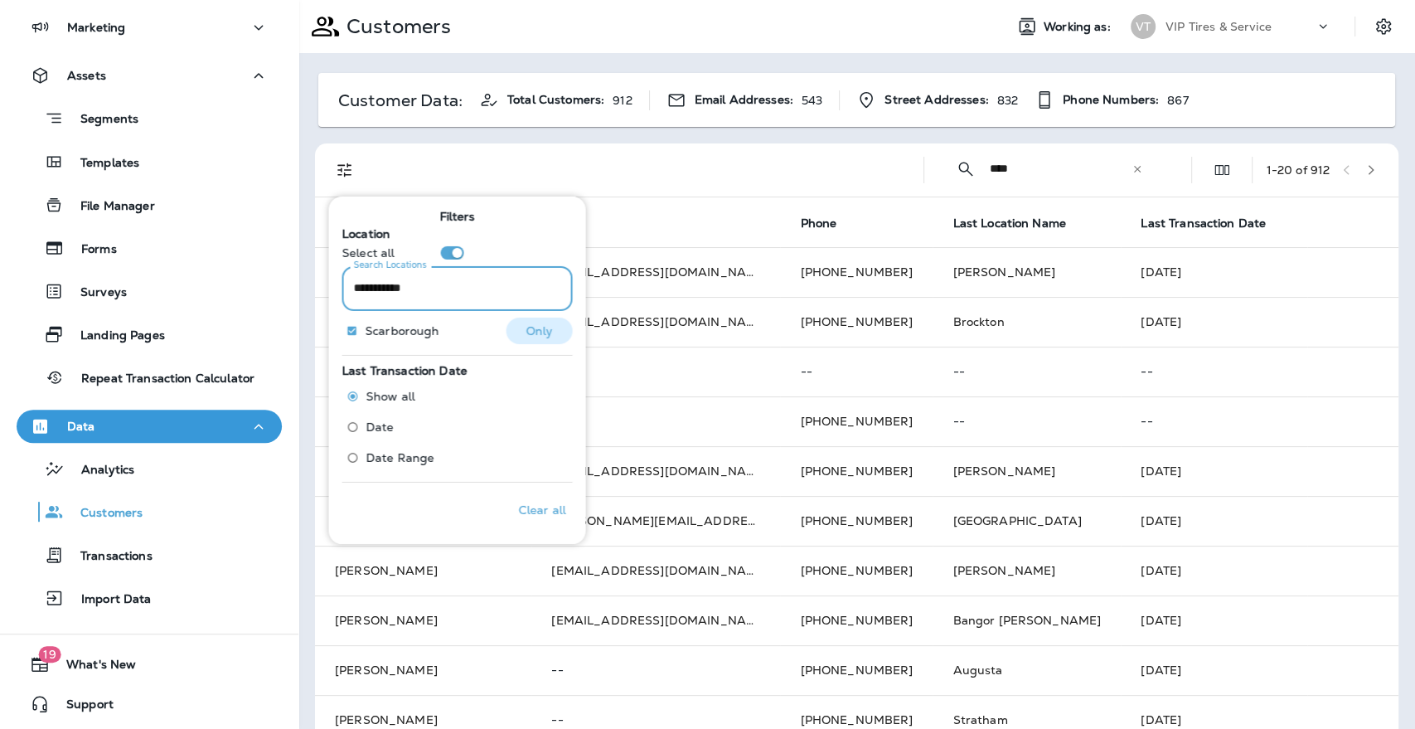
type input "**********"
click at [526, 327] on p "Only" at bounding box center [539, 329] width 27 height 13
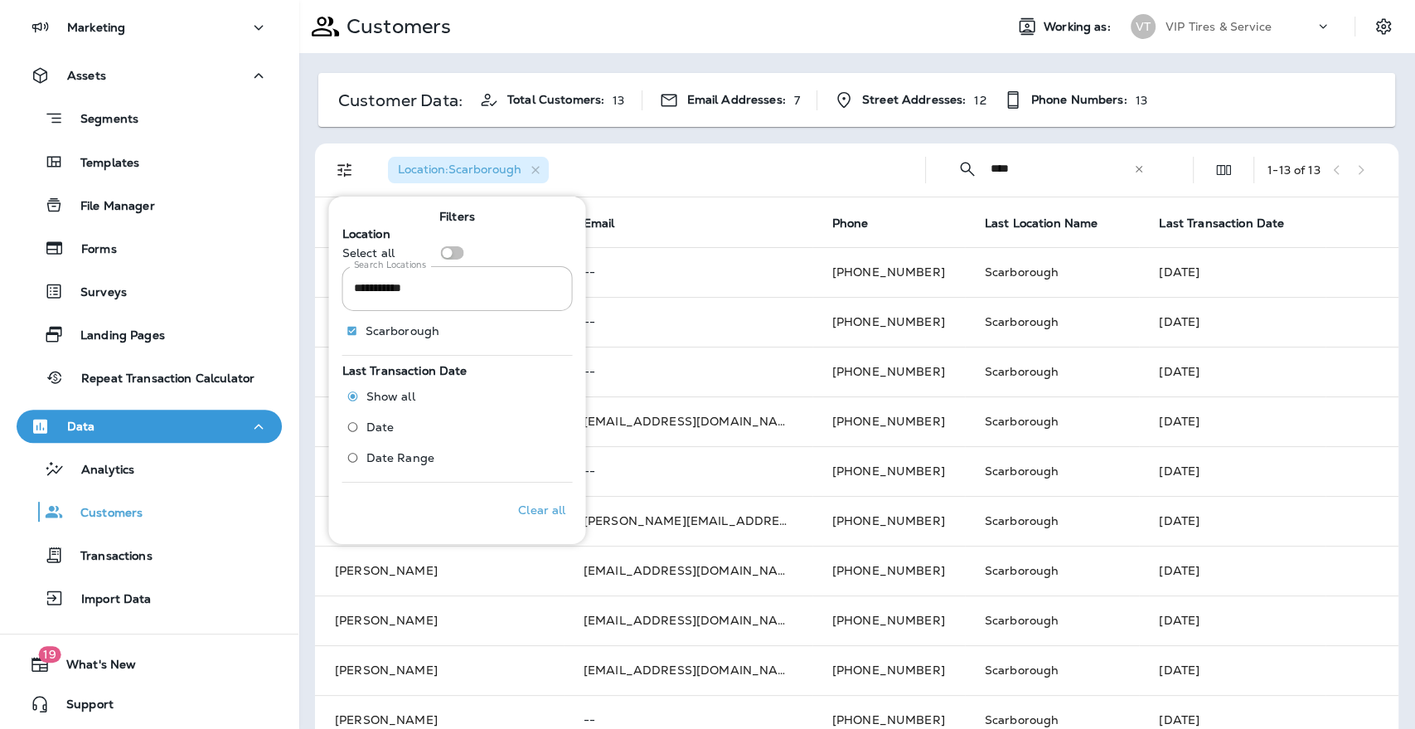
click at [682, 171] on div "Location : [GEOGRAPHIC_DATA]" at bounding box center [643, 169] width 537 height 53
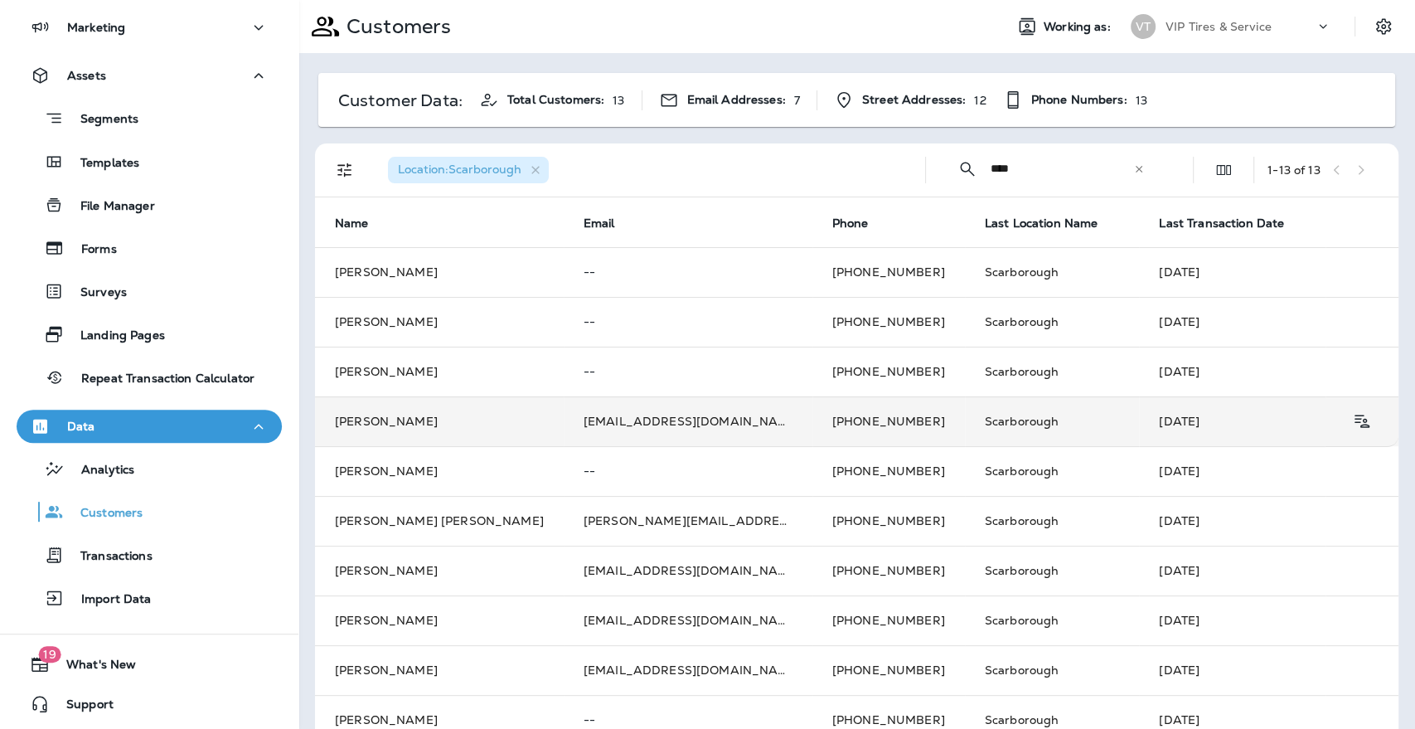
click at [361, 425] on td "[PERSON_NAME]" at bounding box center [439, 421] width 249 height 50
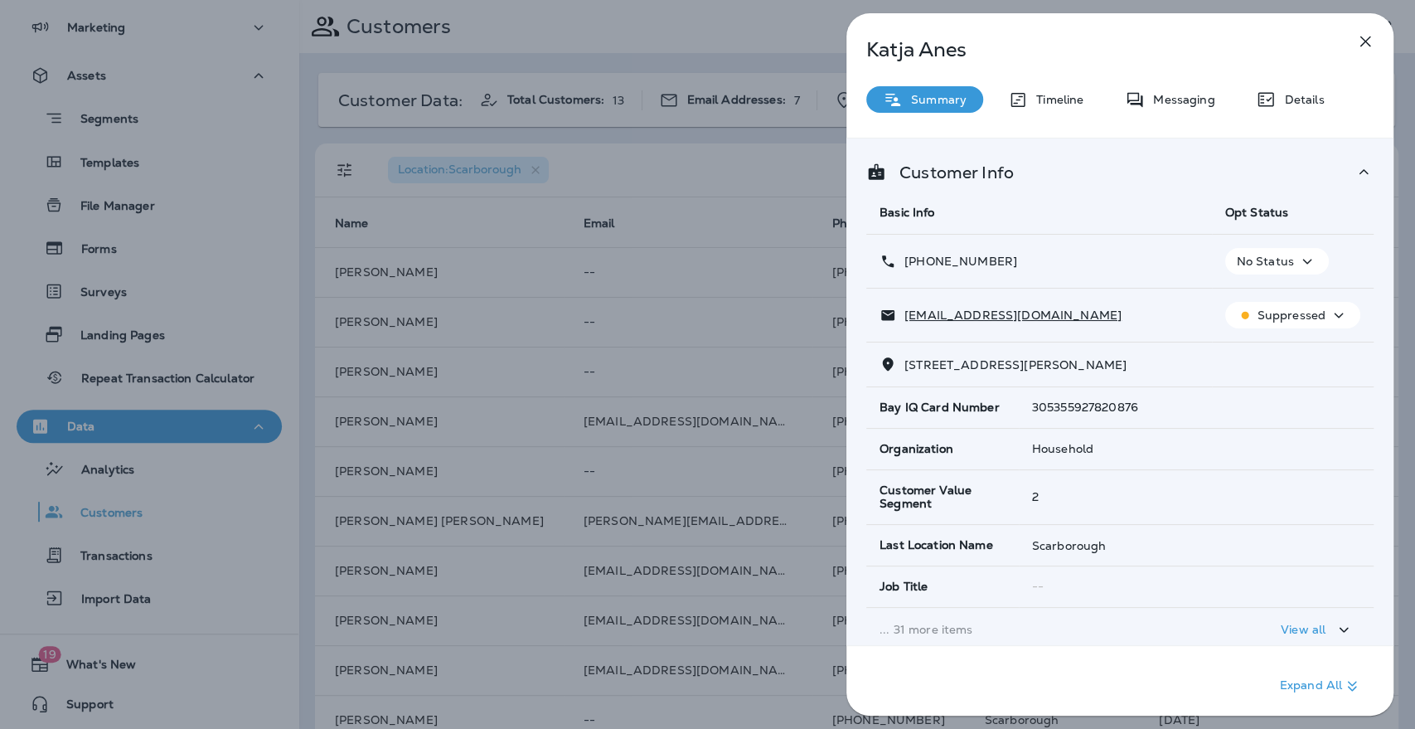
click at [1368, 49] on icon "button" at bounding box center [1366, 42] width 20 height 20
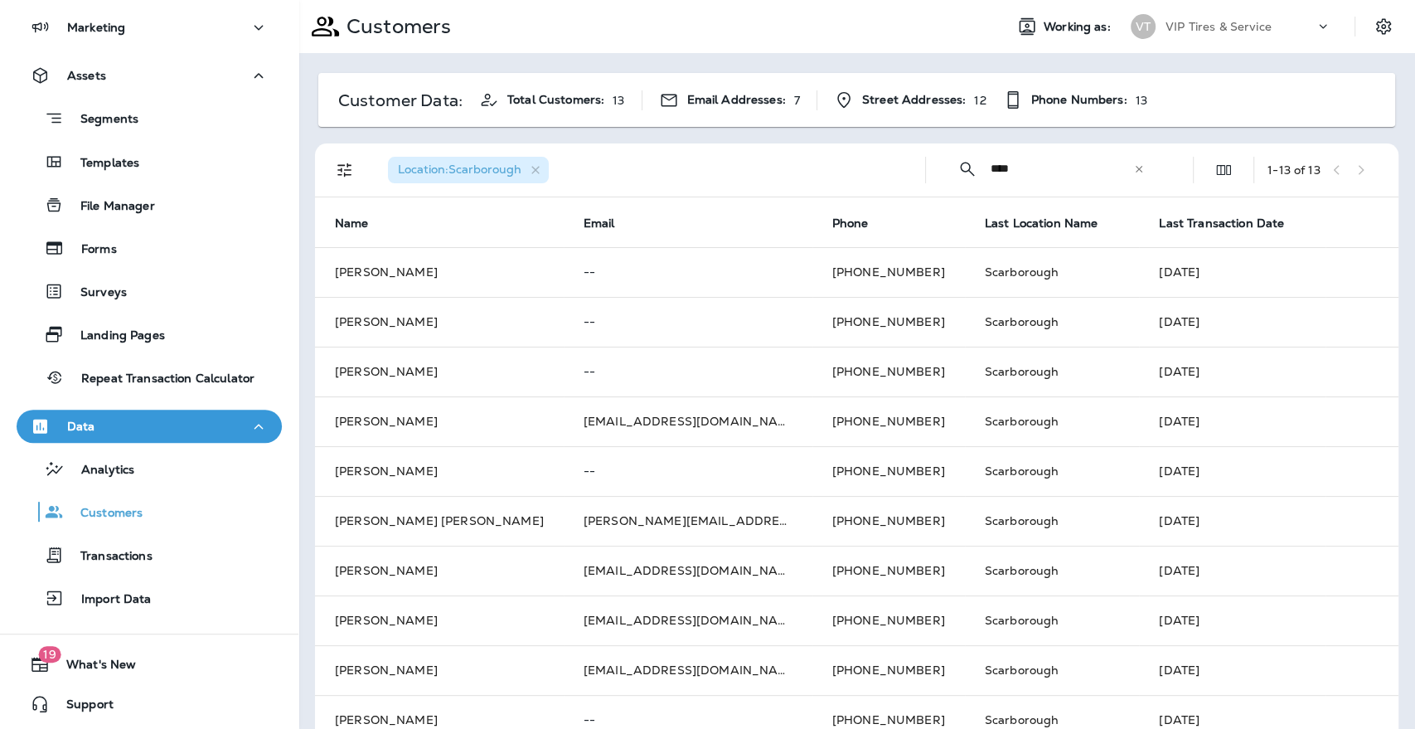
click at [528, 167] on span "Location : [GEOGRAPHIC_DATA]" at bounding box center [459, 170] width 143 height 15
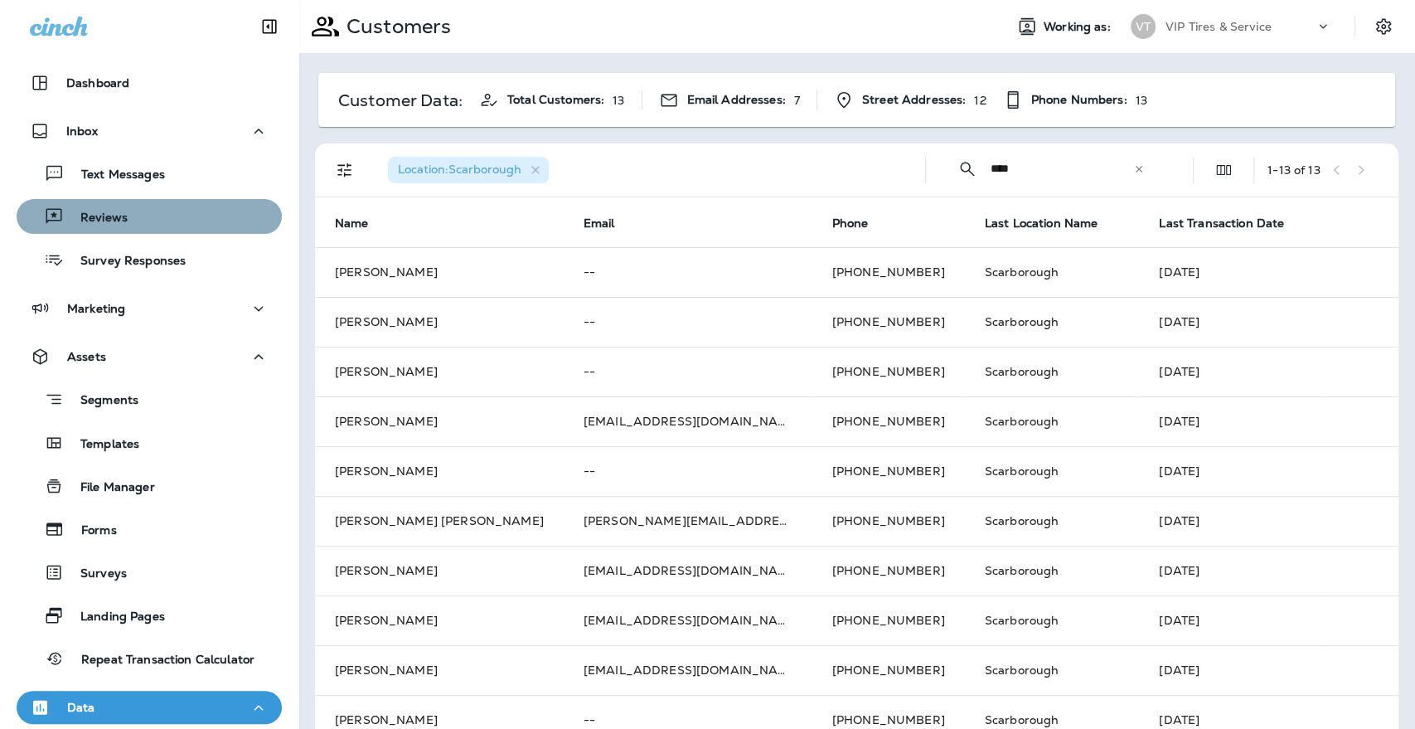
click at [153, 215] on div "Reviews" at bounding box center [149, 216] width 252 height 25
